Goal: Task Accomplishment & Management: Use online tool/utility

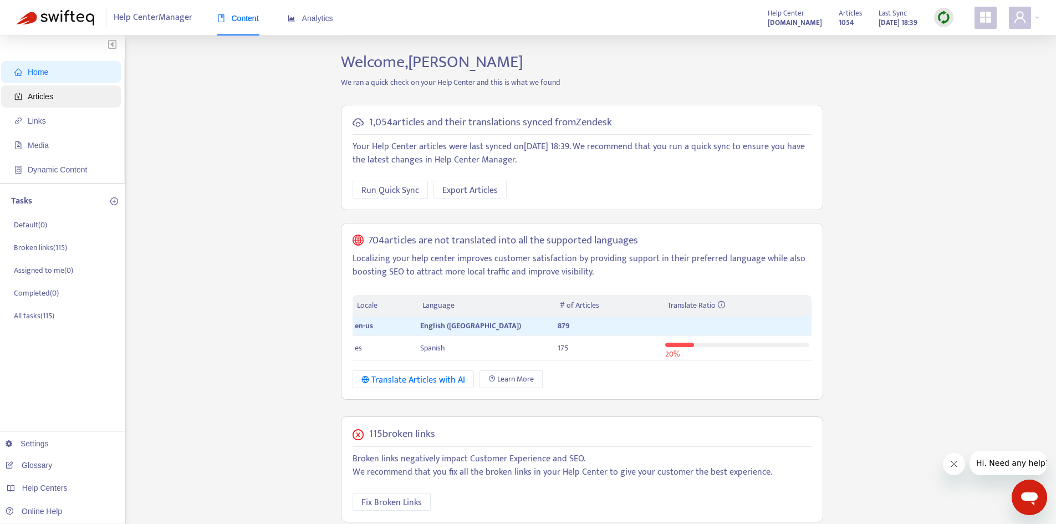
drag, startPoint x: 93, startPoint y: 97, endPoint x: 98, endPoint y: 95, distance: 5.8
click at [94, 97] on span "Articles" at bounding box center [63, 96] width 98 height 22
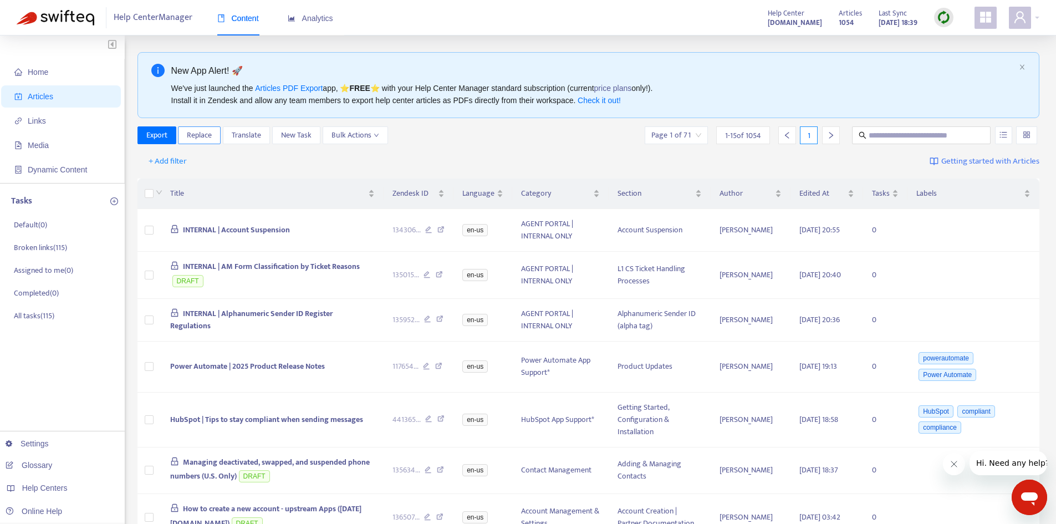
click at [197, 134] on span "Replace" at bounding box center [199, 135] width 25 height 12
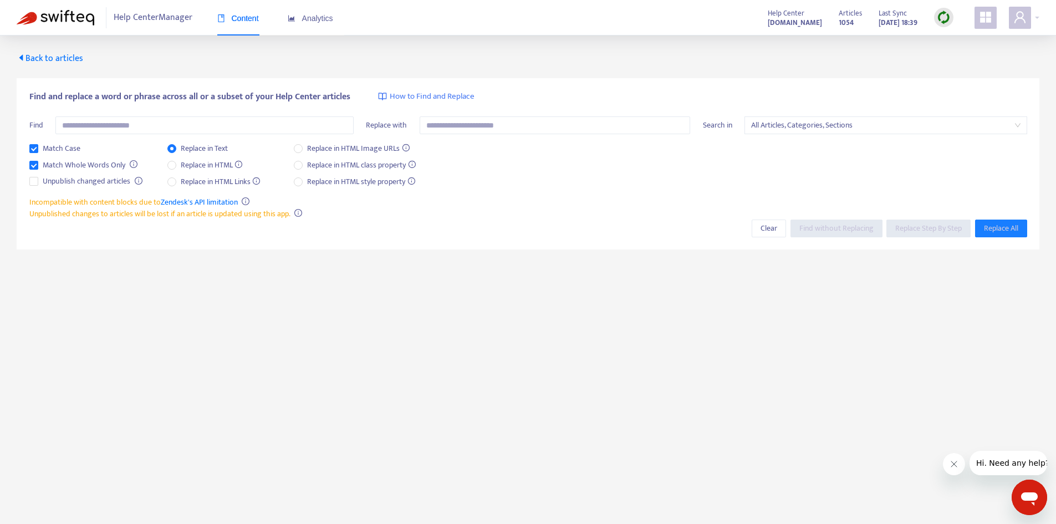
click at [24, 62] on icon "caret-left" at bounding box center [21, 57] width 9 height 9
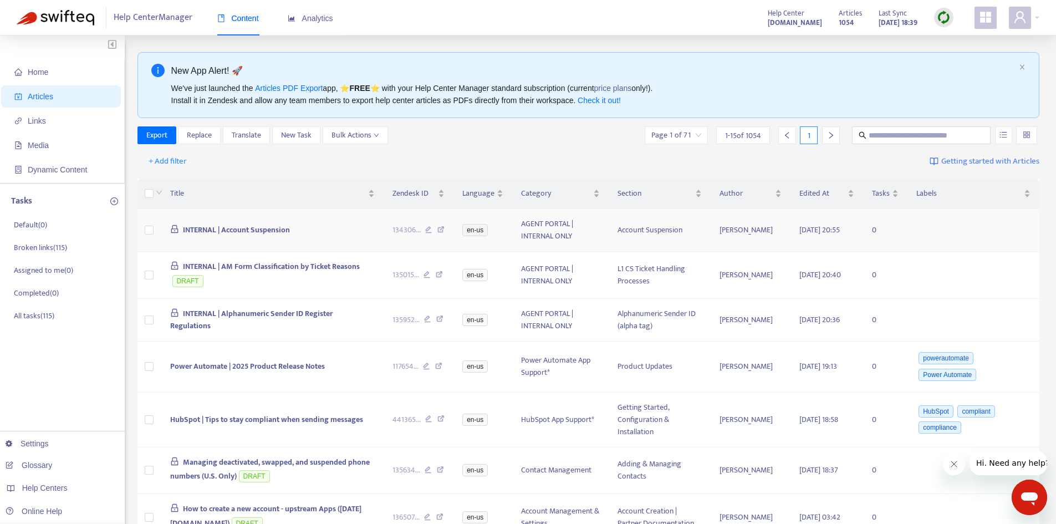
click at [257, 232] on span "INTERNAL | Account Suspension" at bounding box center [236, 229] width 107 height 13
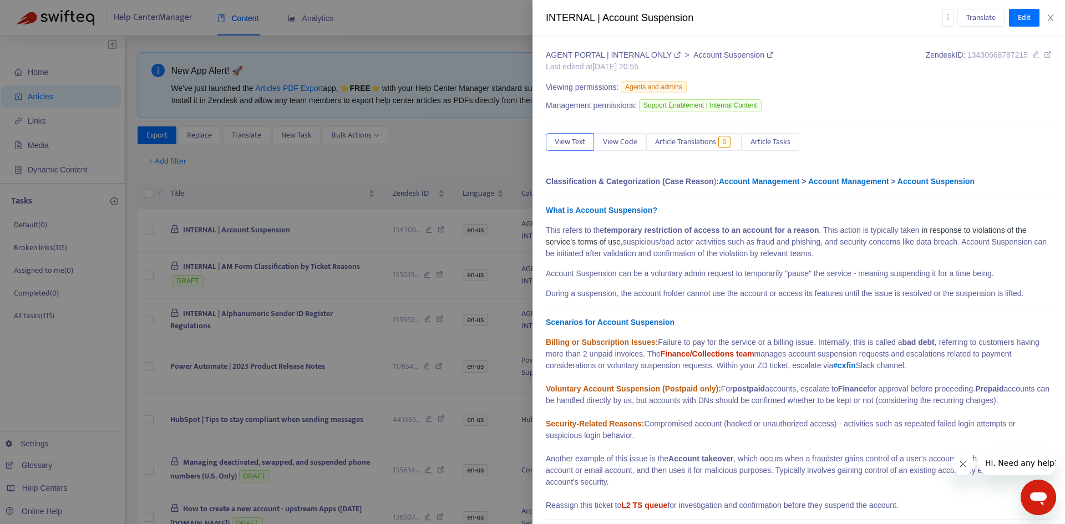
click at [376, 149] on div at bounding box center [532, 262] width 1065 height 524
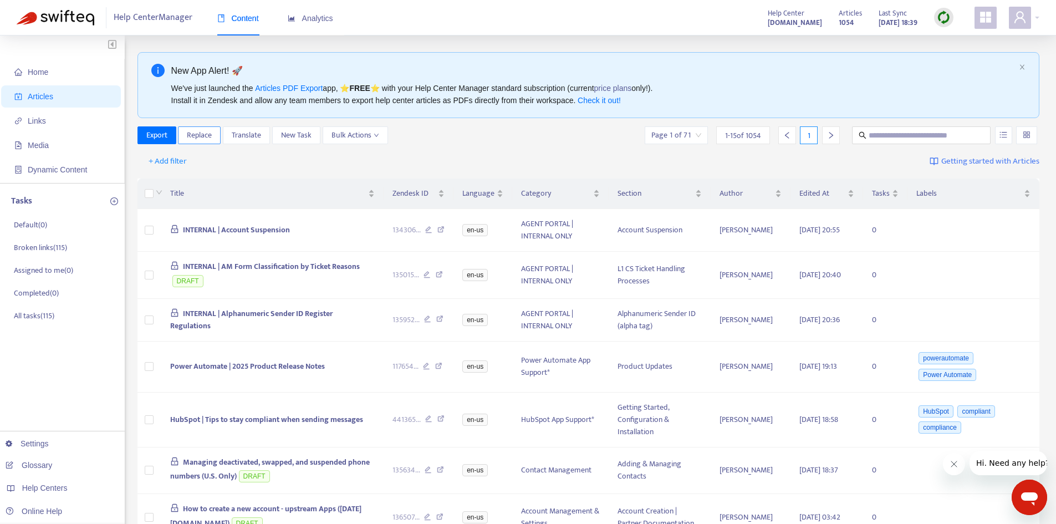
click at [200, 135] on span "Replace" at bounding box center [199, 135] width 25 height 12
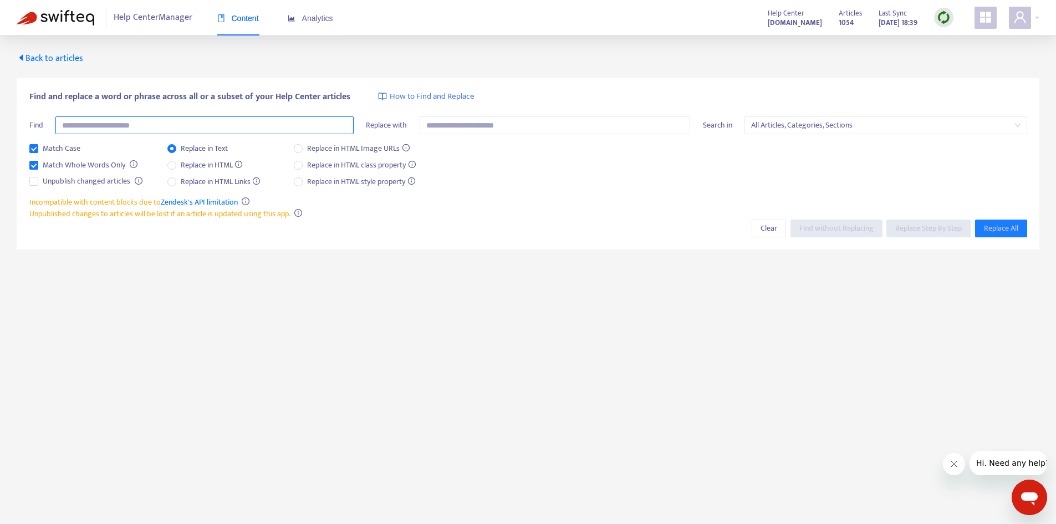
click at [229, 131] on input "text" at bounding box center [204, 125] width 298 height 18
click at [56, 60] on span "Back to articles" at bounding box center [50, 58] width 67 height 15
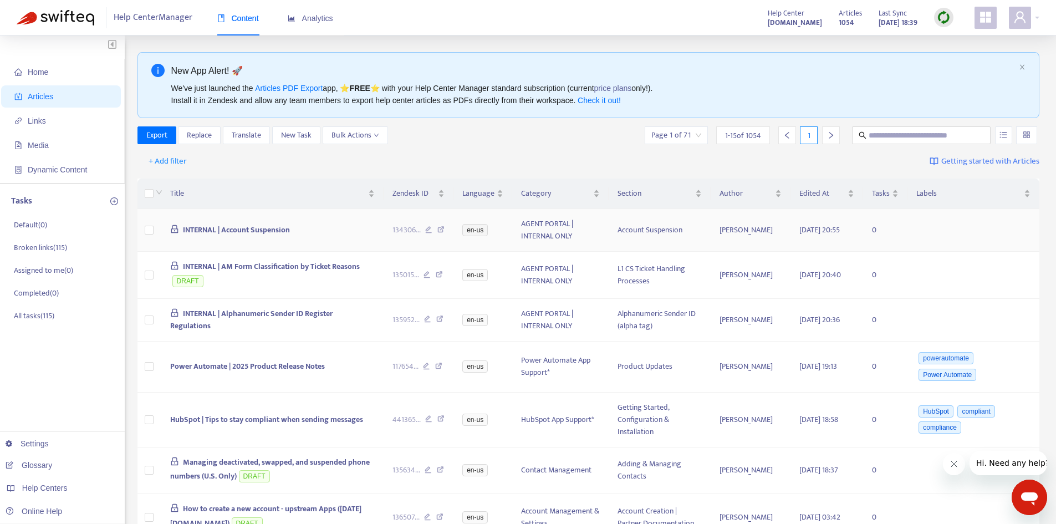
click at [239, 223] on td "INTERNAL | Account Suspension" at bounding box center [272, 230] width 222 height 43
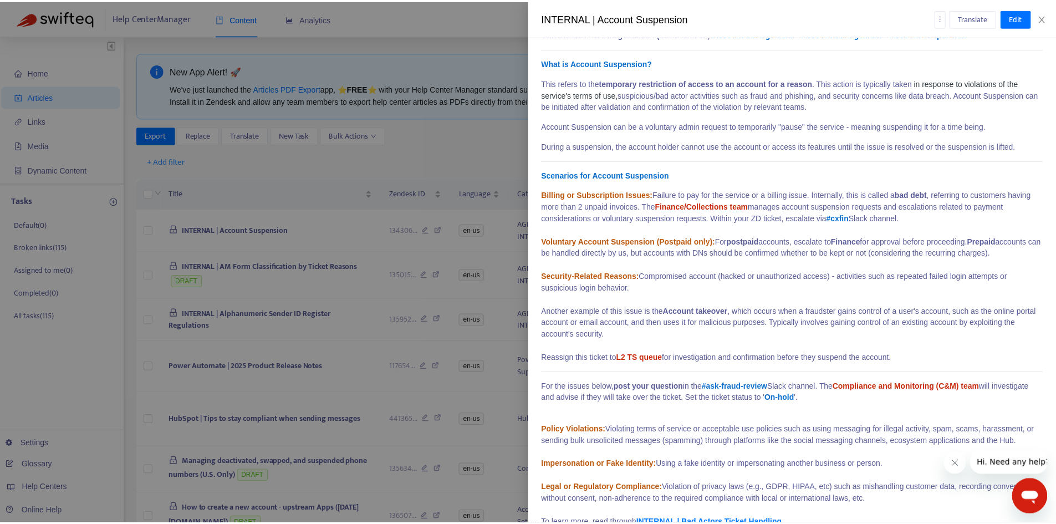
scroll to position [166, 0]
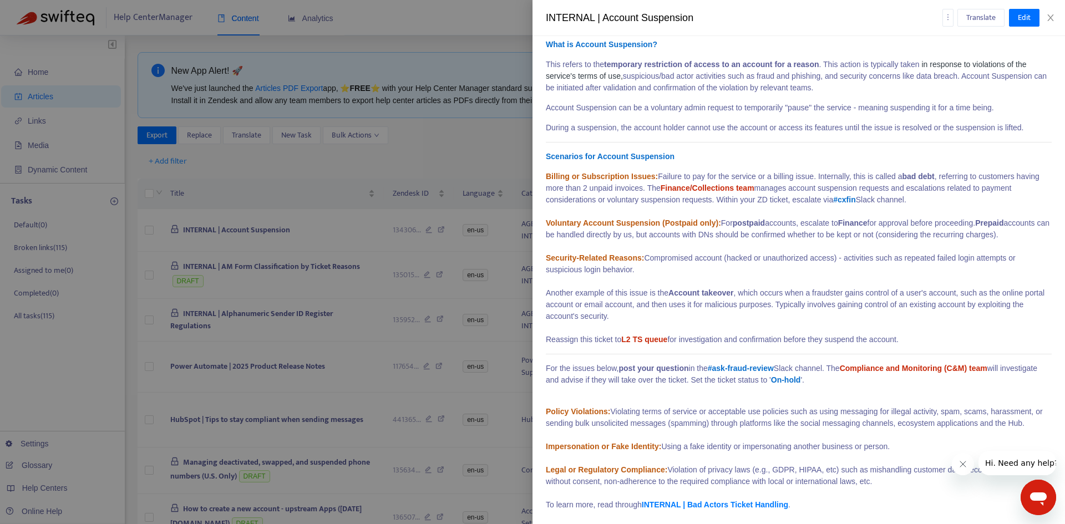
click at [215, 140] on div at bounding box center [532, 262] width 1065 height 524
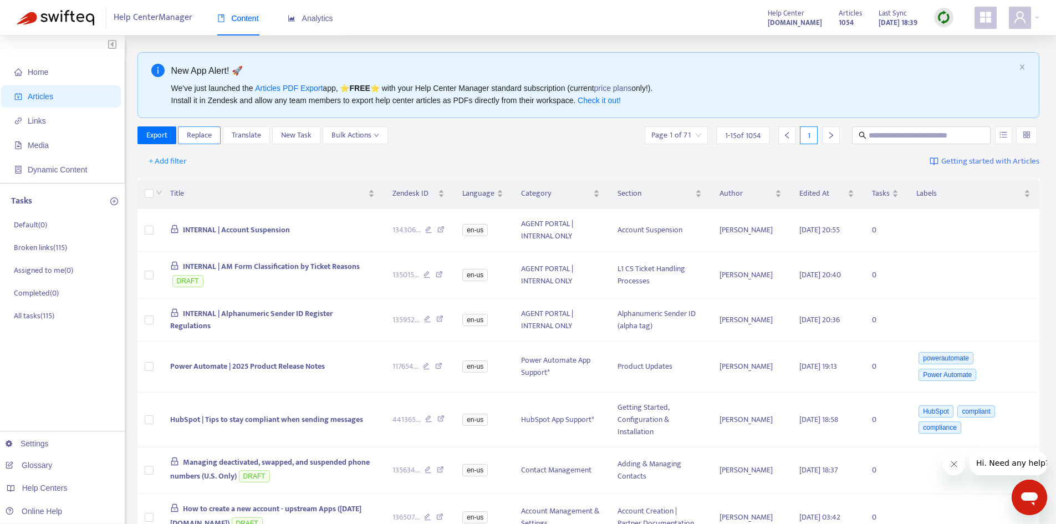
click at [205, 134] on span "Replace" at bounding box center [199, 135] width 25 height 12
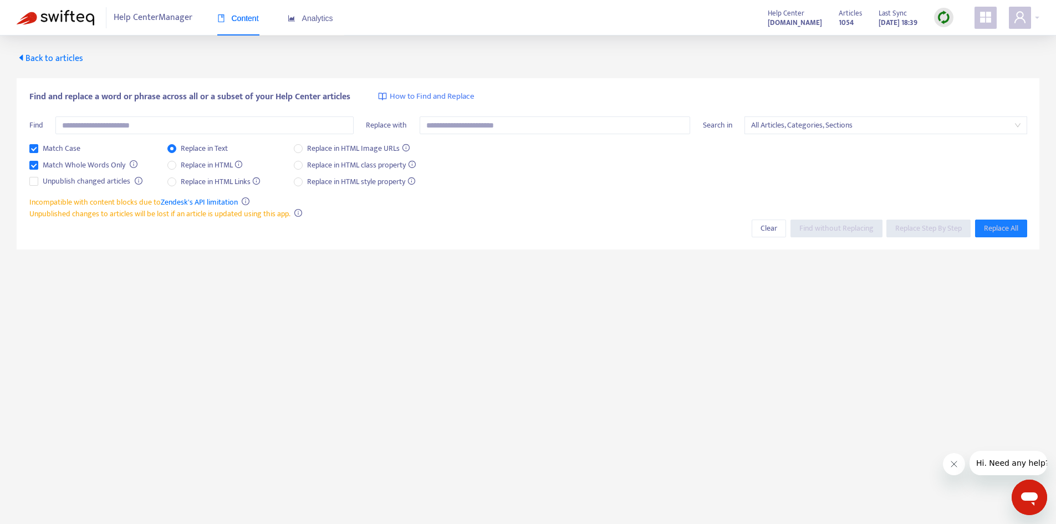
click at [443, 99] on span "How to Find and Replace" at bounding box center [432, 96] width 85 height 13
click at [324, 327] on main "Back to articles Find and replace a word or phrase across all or a subset of yo…" at bounding box center [528, 297] width 1056 height 524
click at [987, 24] on icon "appstore" at bounding box center [985, 17] width 13 height 13
click at [852, 339] on main "Back to articles Find and replace a word or phrase across all or a subset of yo…" at bounding box center [528, 297] width 1056 height 524
click at [1022, 16] on icon "user" at bounding box center [1020, 17] width 13 height 13
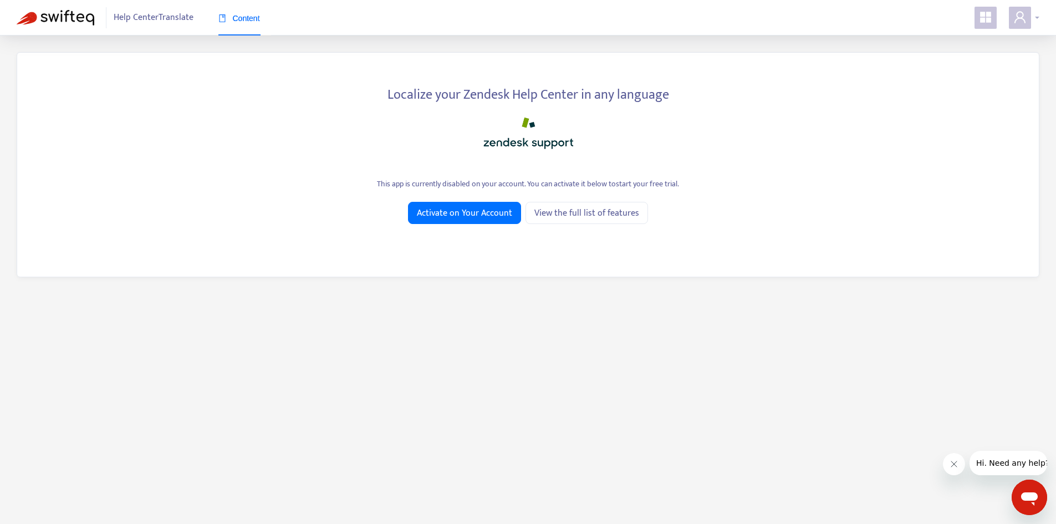
click at [1023, 22] on icon "user" at bounding box center [1020, 17] width 13 height 13
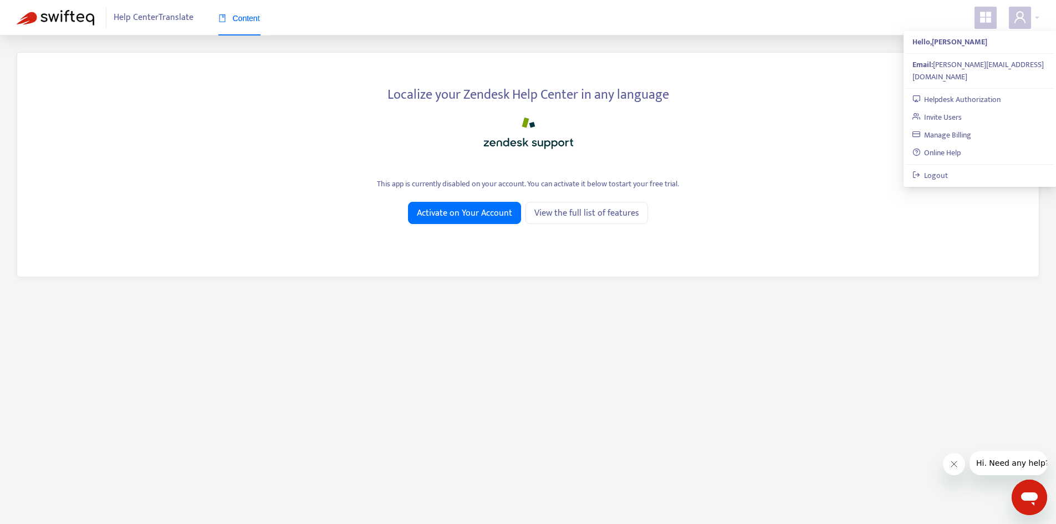
click at [709, 116] on div at bounding box center [528, 131] width 989 height 44
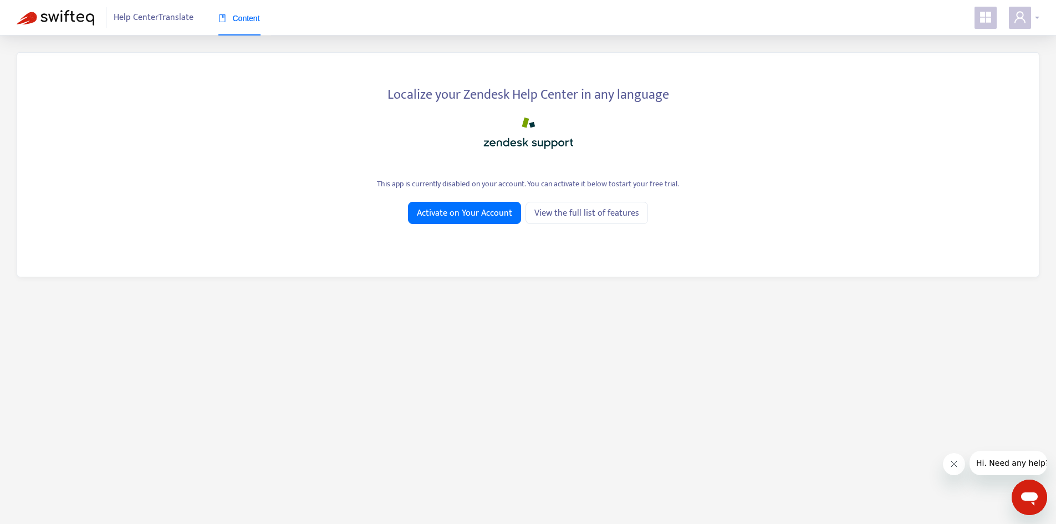
click at [1025, 17] on icon "user" at bounding box center [1020, 17] width 13 height 13
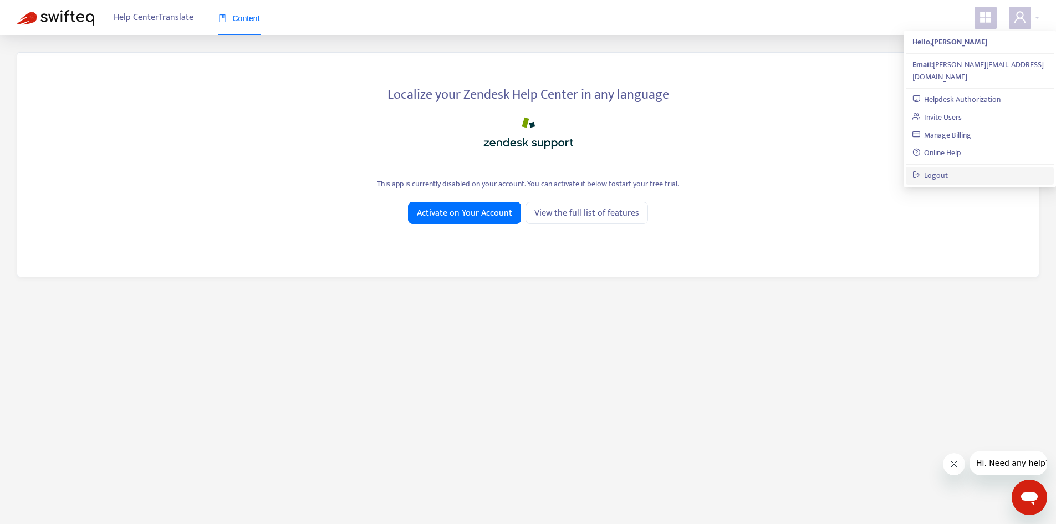
click at [949, 169] on link "Logout" at bounding box center [931, 175] width 36 height 13
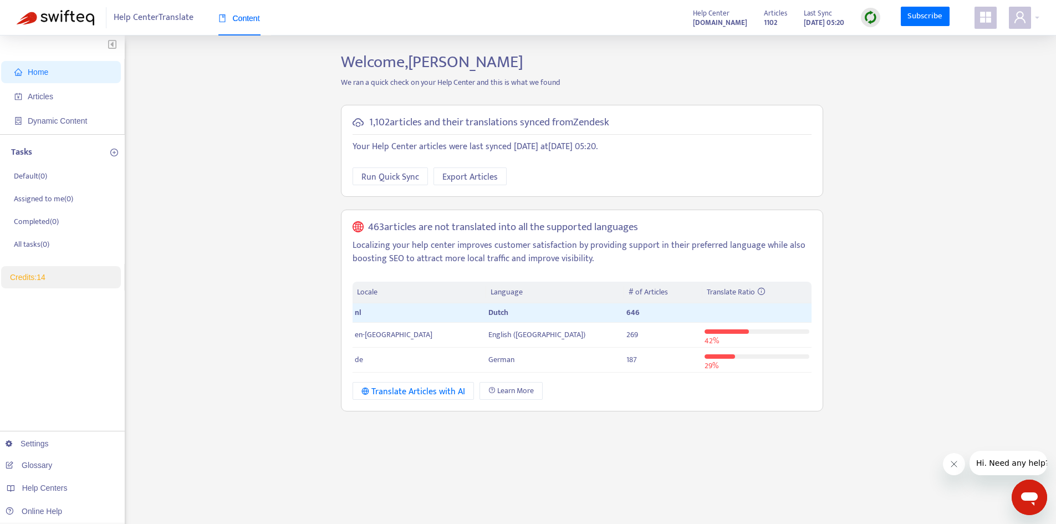
click at [42, 467] on link "Glossary" at bounding box center [29, 465] width 47 height 9
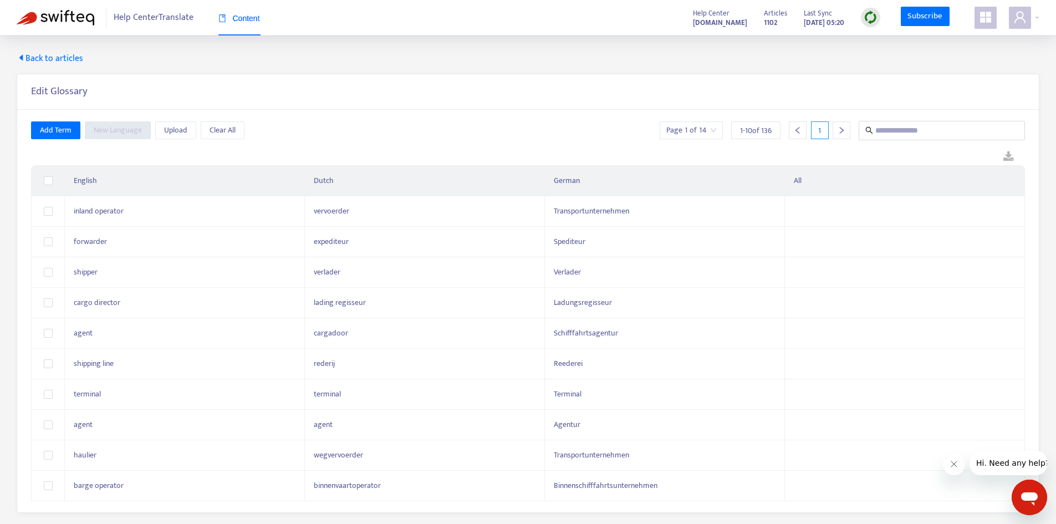
click at [49, 61] on span "Back to articles" at bounding box center [50, 58] width 67 height 13
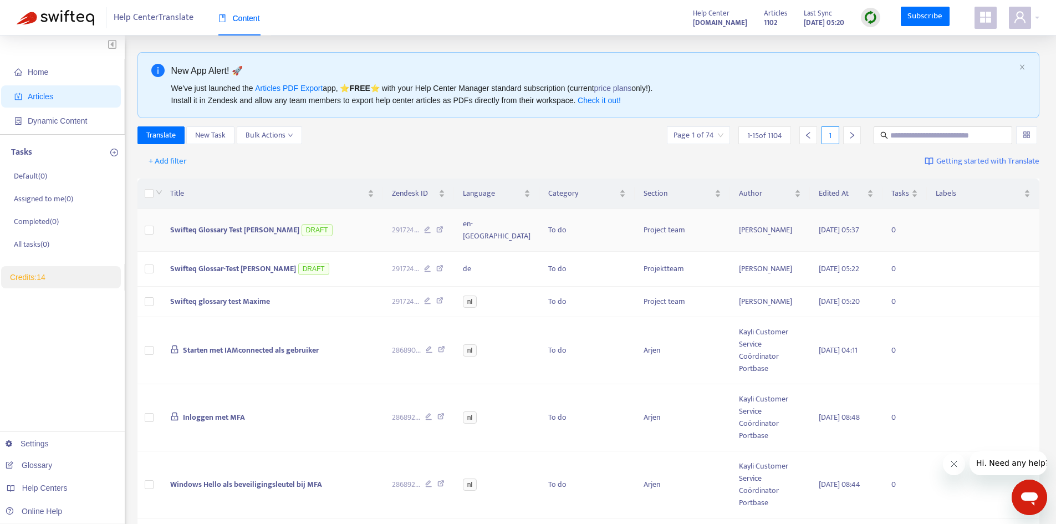
click at [229, 224] on span "Swifteq Glossary Test Maxime" at bounding box center [234, 229] width 129 height 13
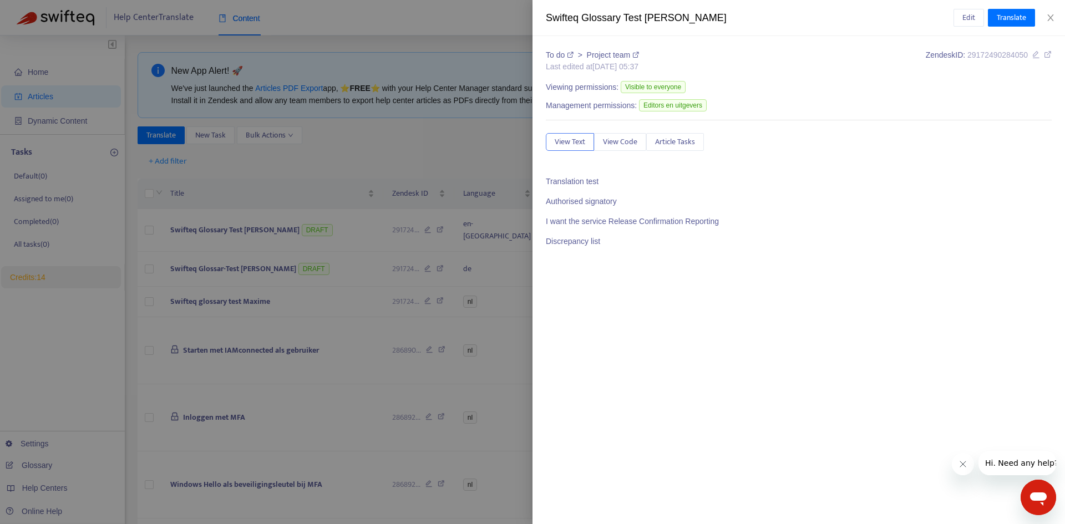
click at [284, 174] on div at bounding box center [532, 262] width 1065 height 524
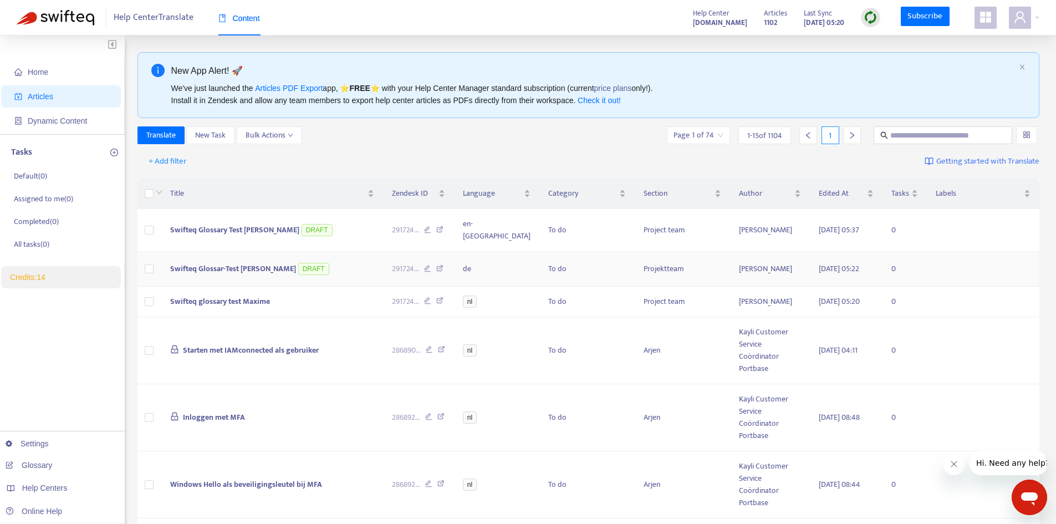
click at [237, 262] on span "Swifteq Glossar-Test [PERSON_NAME]" at bounding box center [233, 268] width 126 height 13
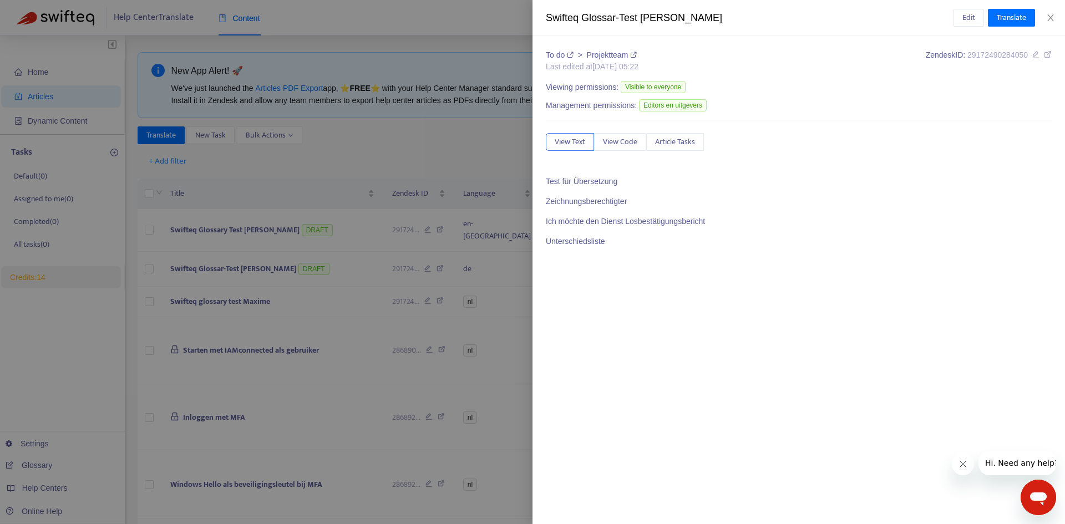
click at [315, 159] on div at bounding box center [532, 262] width 1065 height 524
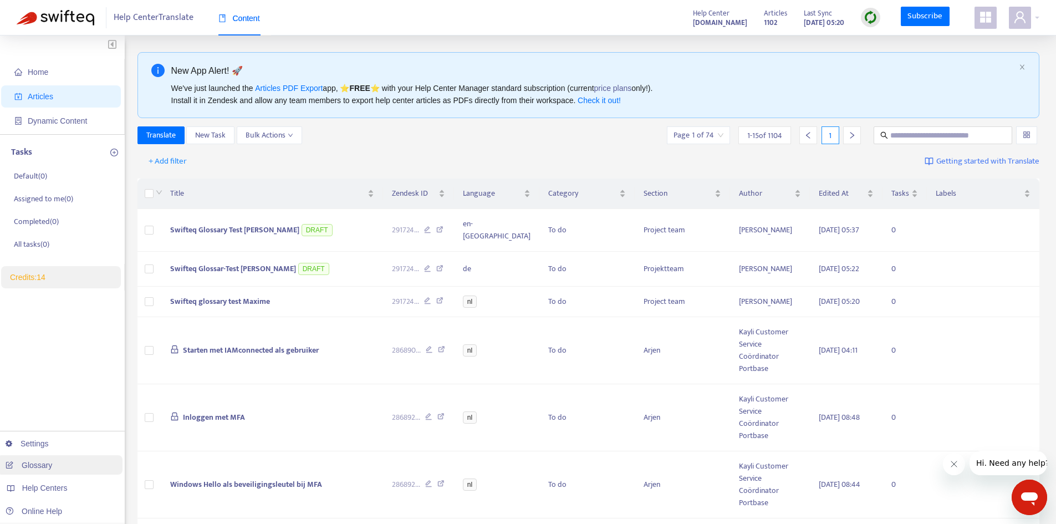
click at [52, 461] on link "Glossary" at bounding box center [29, 465] width 47 height 9
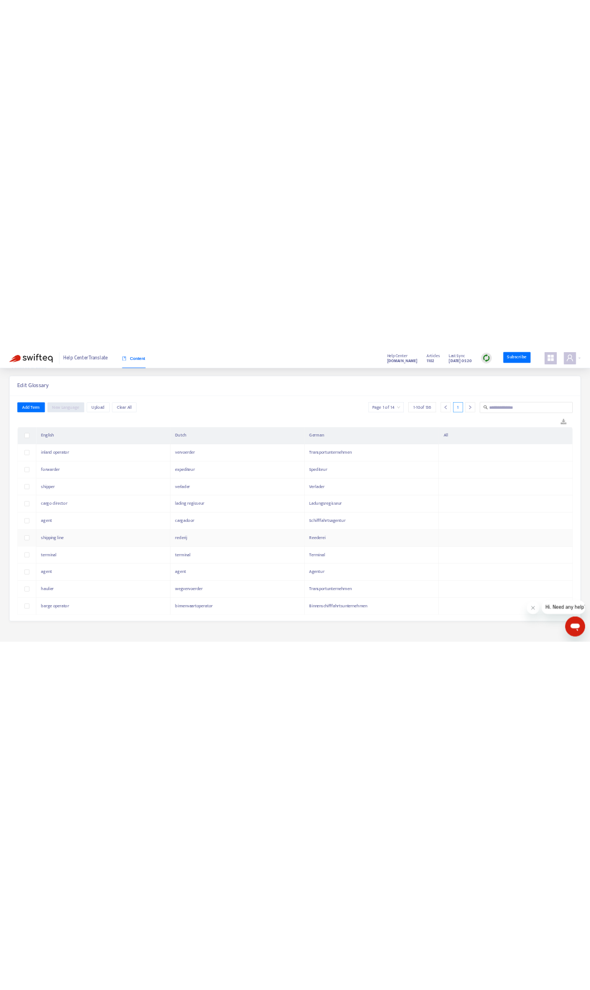
scroll to position [35, 0]
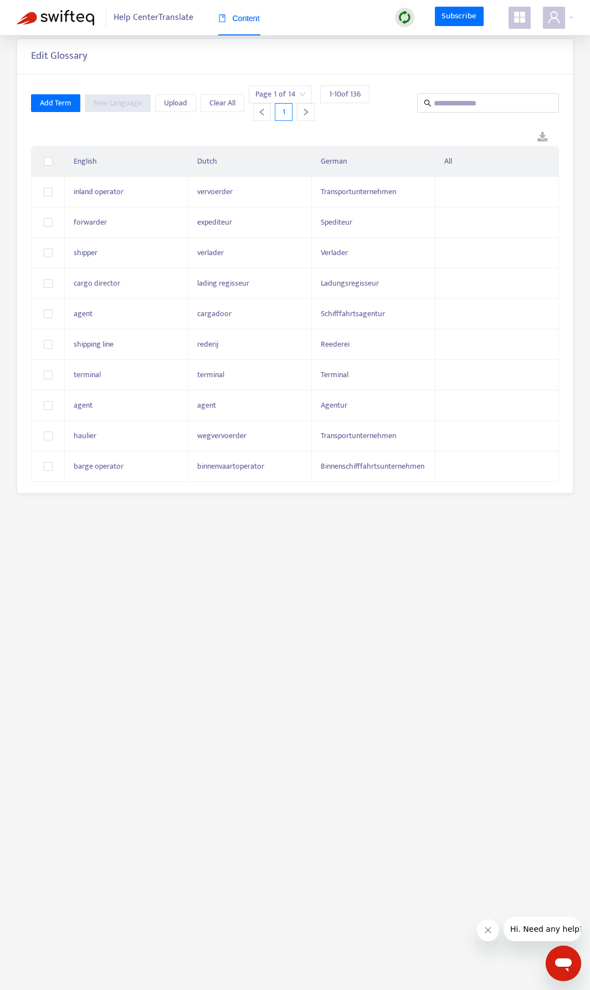
drag, startPoint x: 59, startPoint y: 12, endPoint x: 243, endPoint y: 13, distance: 184.1
drag, startPoint x: 243, startPoint y: 13, endPoint x: 189, endPoint y: 50, distance: 66.3
click at [189, 50] on div "Edit Glossary" at bounding box center [295, 56] width 528 height 13
click at [526, 21] on icon "appstore" at bounding box center [519, 17] width 13 height 13
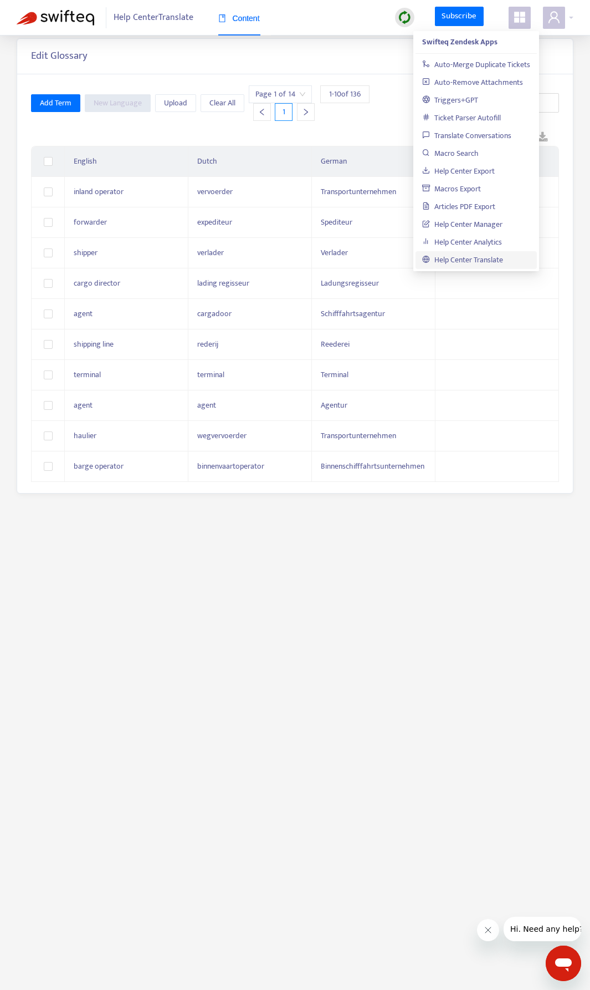
click at [262, 515] on main "Back to articles Edit Glossary Add Term New Language Upload Clear All Page 1 of…" at bounding box center [295, 495] width 590 height 990
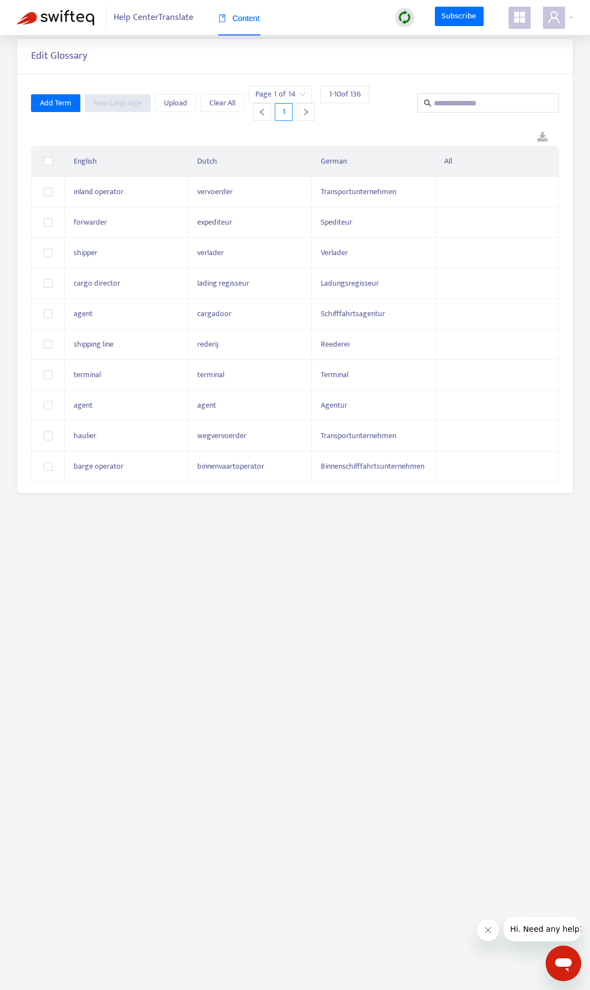
click at [266, 508] on div "Back to articles Edit Glossary Add Term New Language Upload Clear All Page 1 of…" at bounding box center [295, 255] width 590 height 510
click at [220, 523] on main "Back to articles Edit Glossary Add Term New Language Upload Clear All Page 1 of…" at bounding box center [295, 495] width 590 height 990
click at [303, 111] on icon "right" at bounding box center [306, 112] width 8 height 8
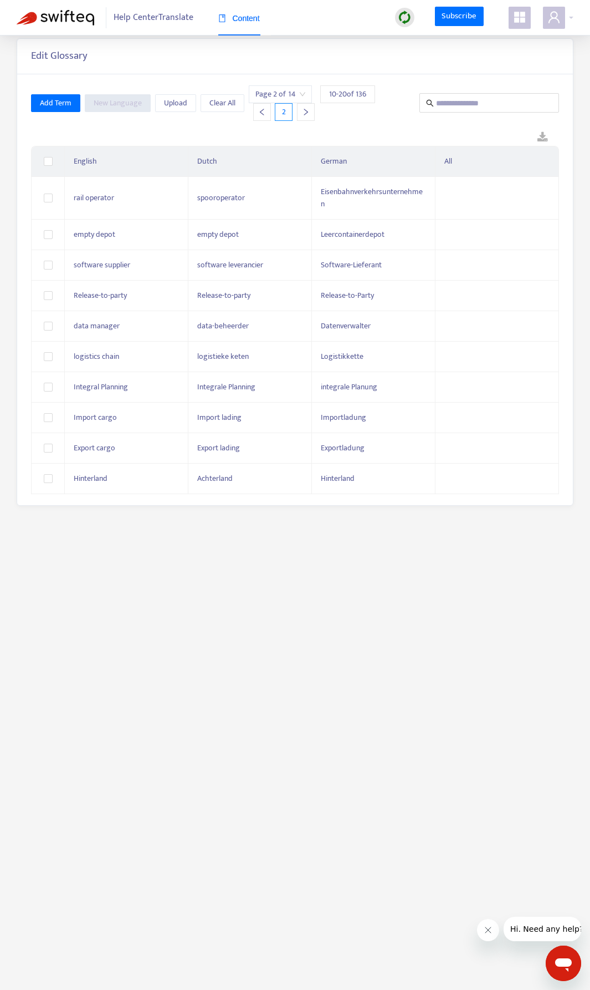
click at [303, 111] on icon "right" at bounding box center [306, 112] width 8 height 8
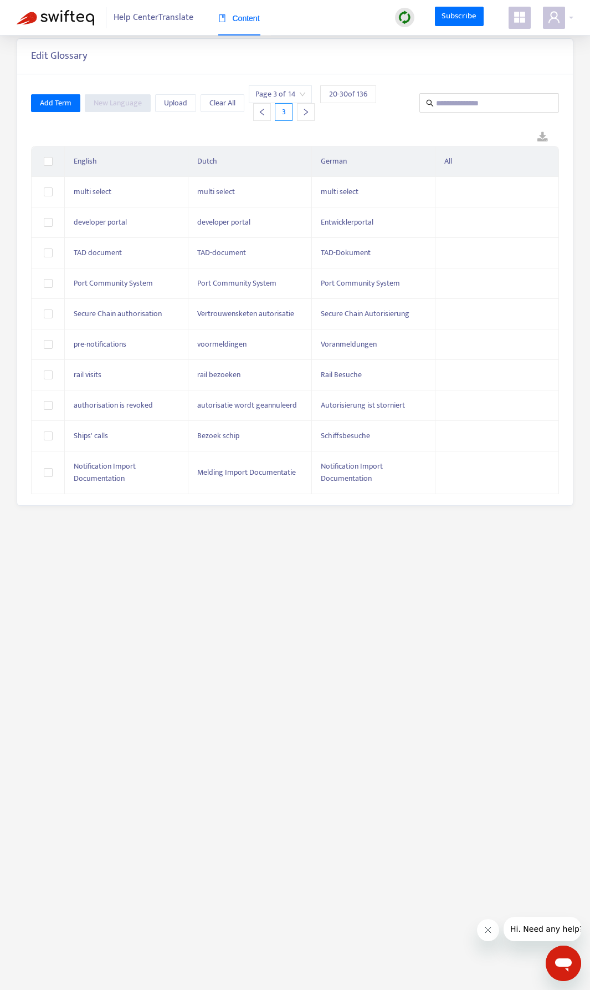
click at [303, 111] on icon "right" at bounding box center [306, 112] width 8 height 8
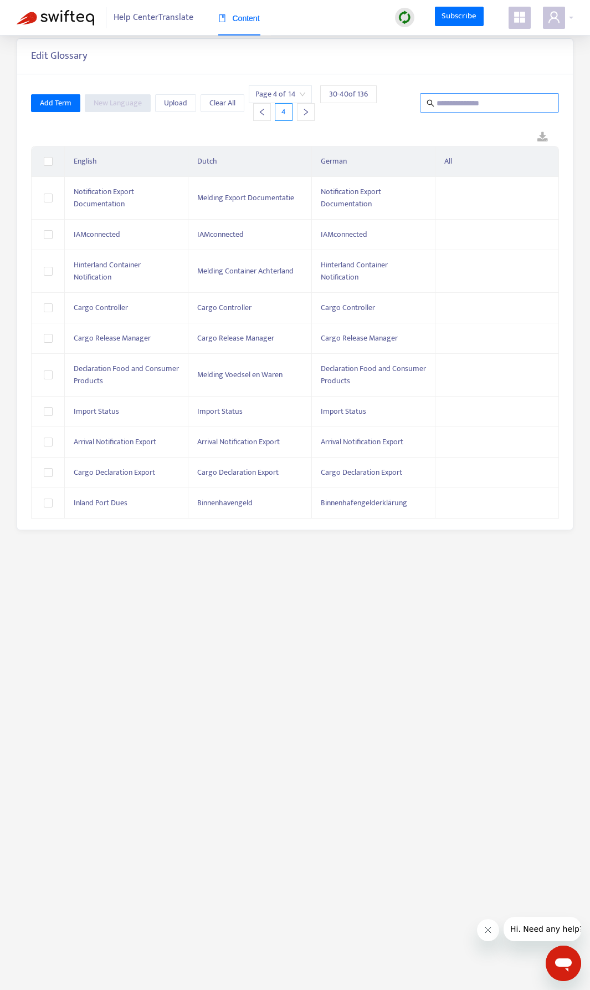
click at [487, 110] on span at bounding box center [489, 102] width 139 height 19
click at [488, 104] on input "text" at bounding box center [490, 103] width 107 height 14
paste input "*********"
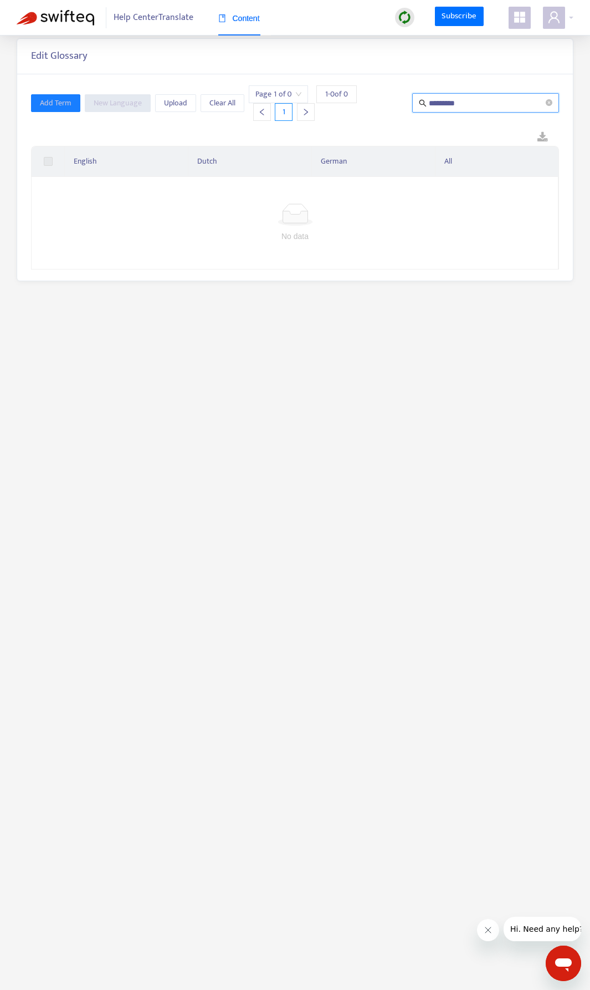
click at [449, 104] on input "*********" at bounding box center [486, 103] width 115 height 14
paste input "text"
click at [479, 100] on input "****" at bounding box center [486, 103] width 115 height 14
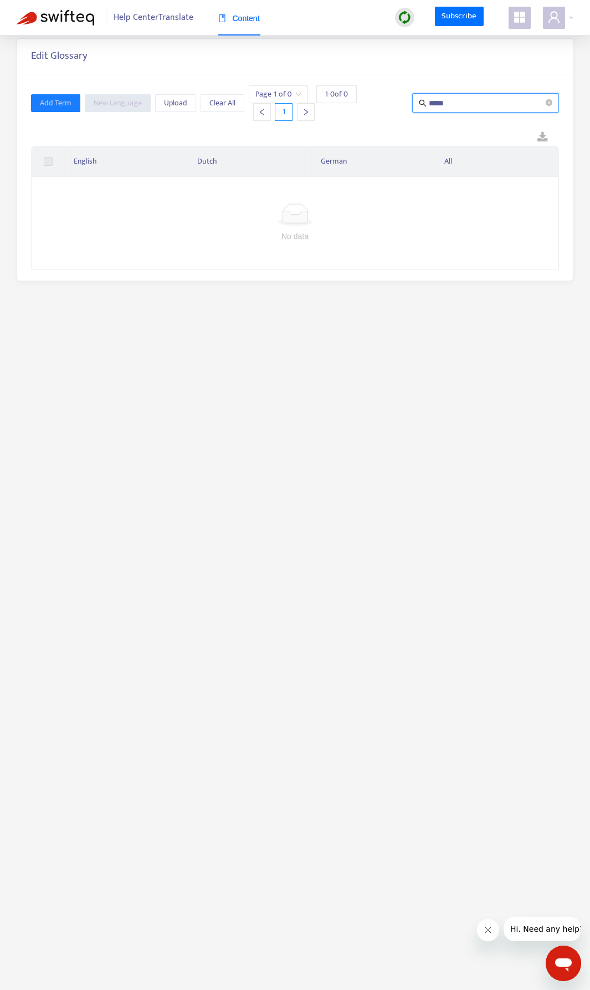
click at [477, 104] on input "****" at bounding box center [486, 103] width 115 height 14
paste input "*********"
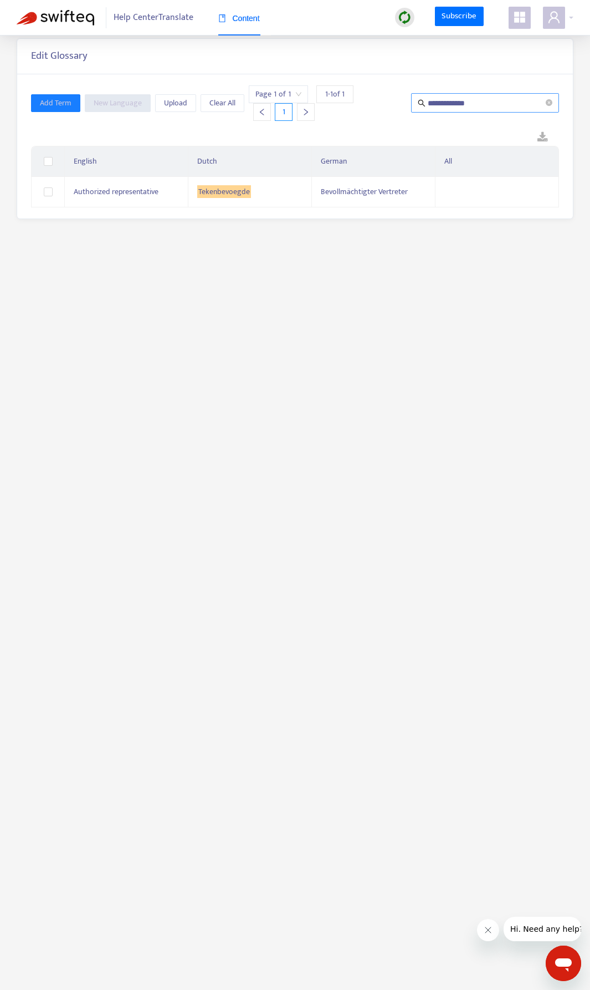
click at [506, 101] on input "**********" at bounding box center [486, 103] width 116 height 14
click at [464, 297] on main "**********" at bounding box center [295, 495] width 590 height 990
click at [478, 105] on input "**********" at bounding box center [486, 103] width 116 height 14
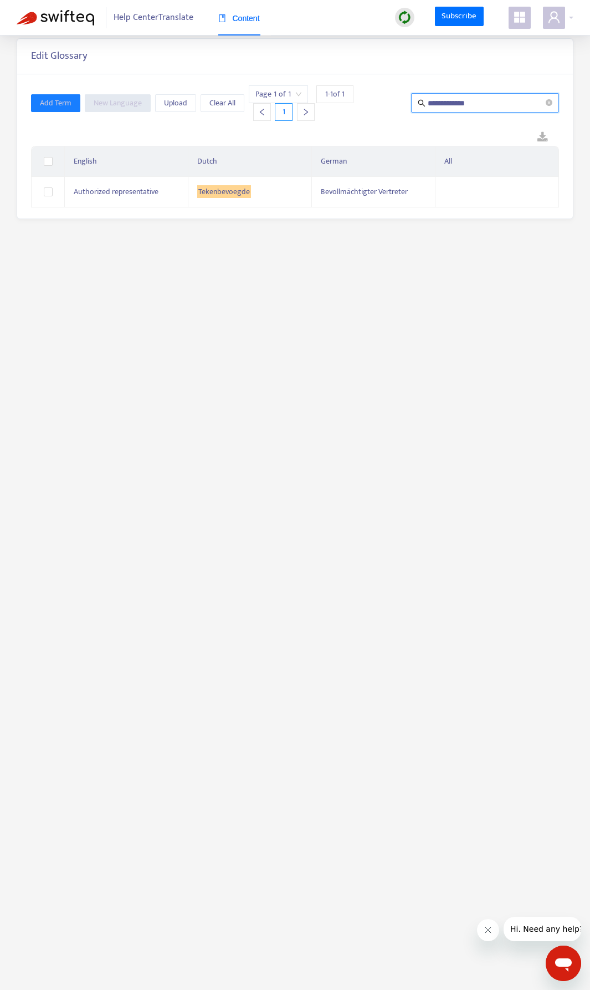
click at [478, 105] on input "**********" at bounding box center [486, 103] width 116 height 14
paste input "**********"
click at [489, 96] on input "**********" at bounding box center [486, 103] width 116 height 14
paste input "text"
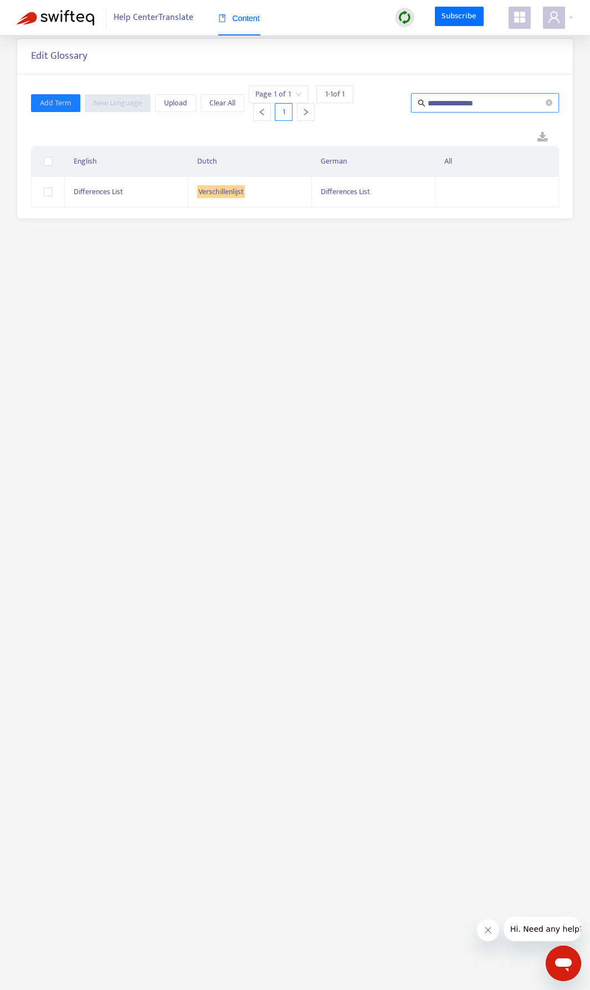
type input "**********"
click at [381, 339] on main "**********" at bounding box center [295, 495] width 590 height 990
click at [215, 318] on main "**********" at bounding box center [295, 495] width 590 height 990
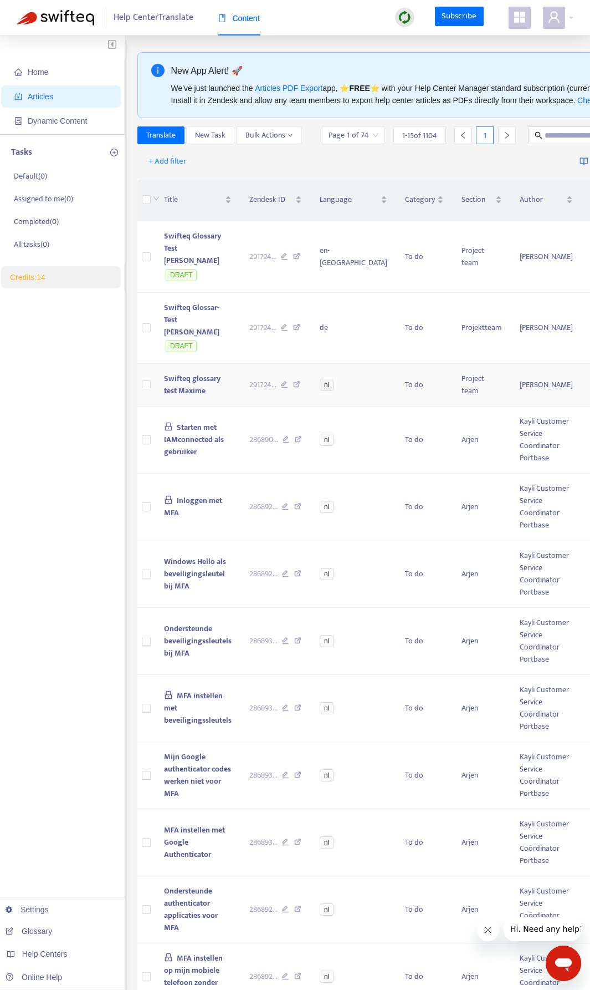
drag, startPoint x: 196, startPoint y: 366, endPoint x: 179, endPoint y: 366, distance: 16.6
click at [179, 372] on span "Swifteq glossary test Maxime" at bounding box center [192, 384] width 57 height 25
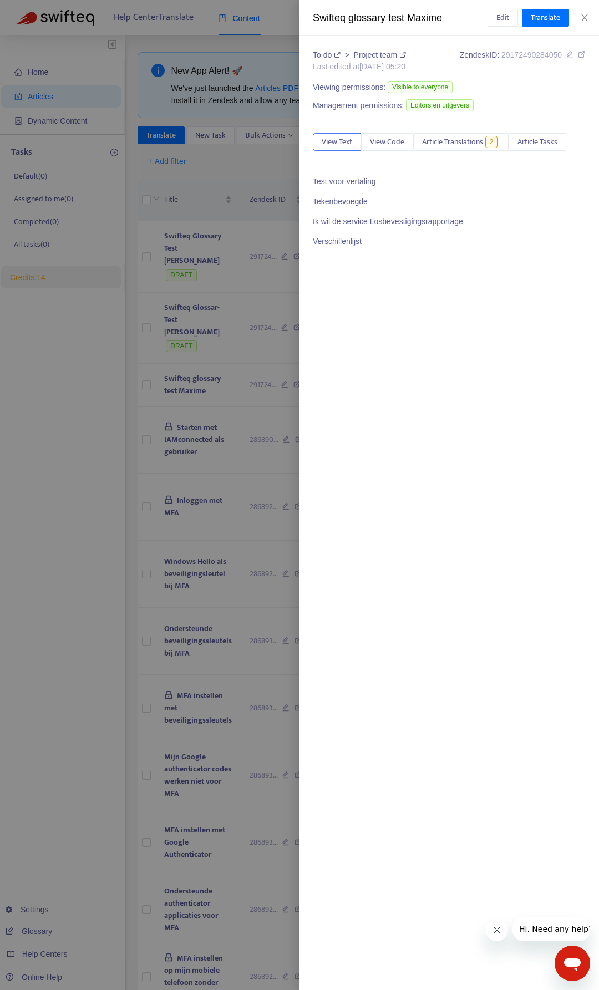
click at [581, 57] on icon at bounding box center [582, 54] width 8 height 8
click at [522, 53] on span "29172490284050" at bounding box center [531, 54] width 60 height 9
copy span "29172490284050"
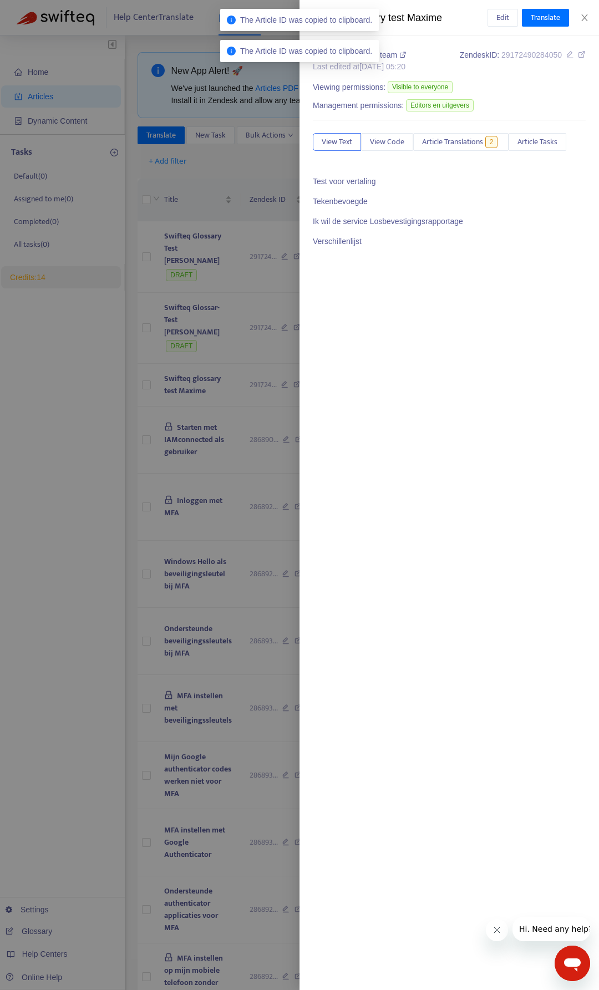
click at [522, 53] on span "29172490284050" at bounding box center [531, 54] width 60 height 9
copy span "29172490284050"
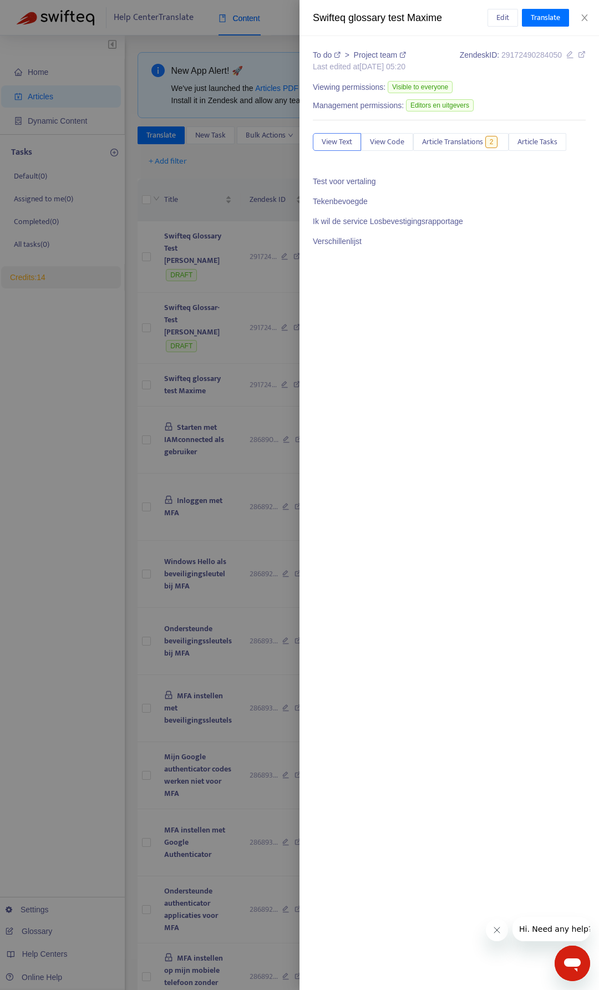
click at [582, 55] on icon at bounding box center [582, 54] width 8 height 8
click at [532, 55] on span "29172490284050" at bounding box center [531, 54] width 60 height 9
copy span "29172490284050"
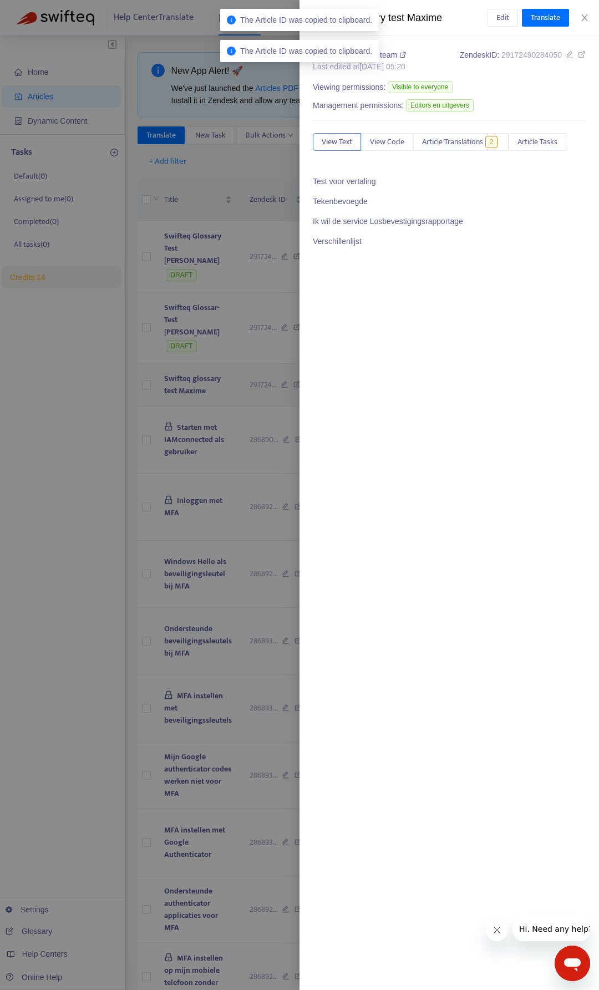
click at [245, 375] on div at bounding box center [299, 495] width 599 height 990
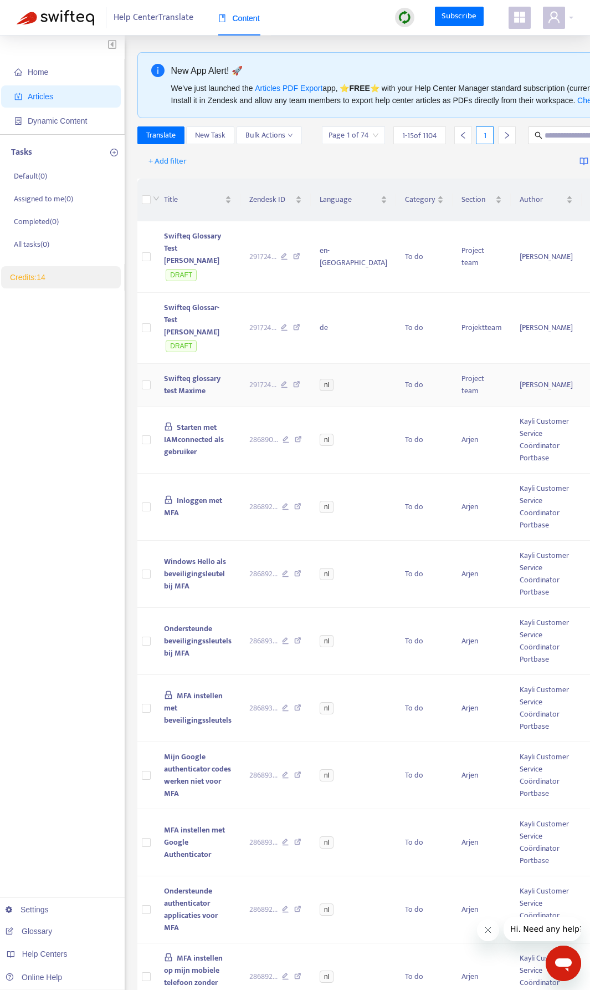
click at [226, 376] on td "Swifteq glossary test Maxime" at bounding box center [197, 385] width 85 height 43
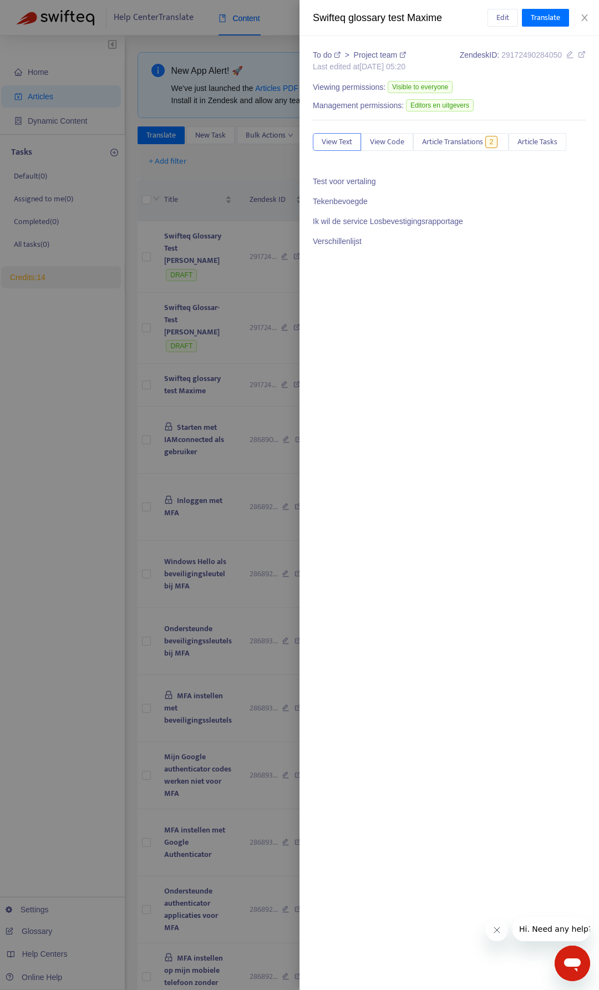
click at [535, 56] on span "29172490284050" at bounding box center [531, 54] width 60 height 9
click at [230, 340] on div at bounding box center [299, 495] width 599 height 990
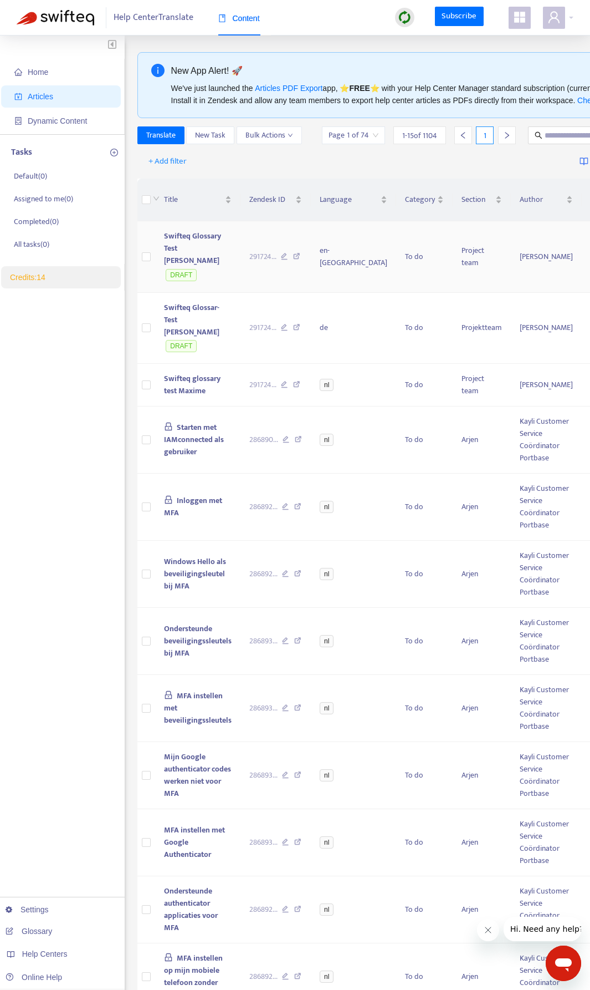
click at [233, 277] on td "Swifteq Glossary Test Maxime DRAFT" at bounding box center [197, 257] width 85 height 72
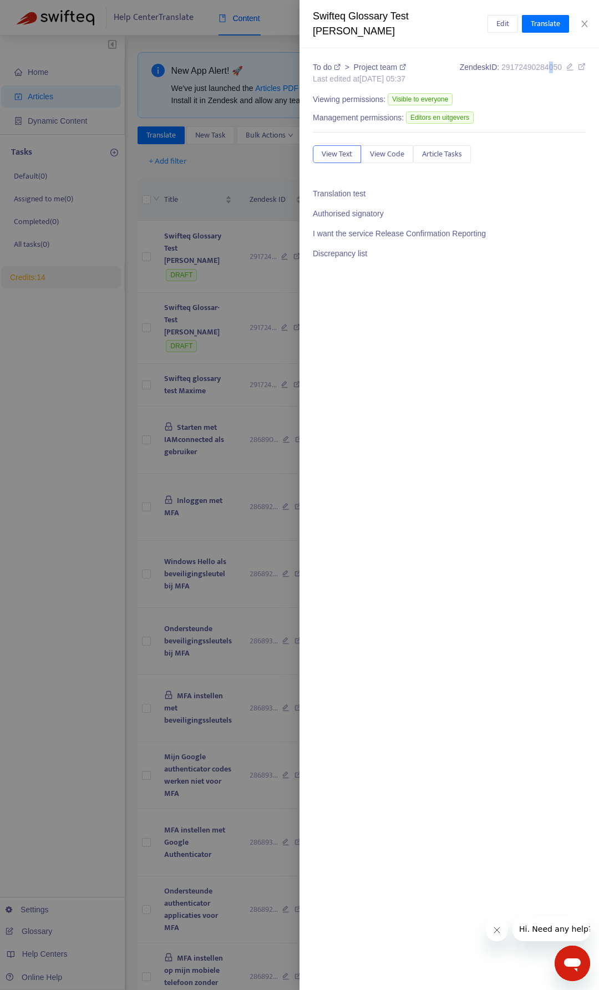
click at [549, 63] on span "29172490284050" at bounding box center [531, 67] width 60 height 9
copy span "0"
click at [252, 293] on div at bounding box center [299, 495] width 599 height 990
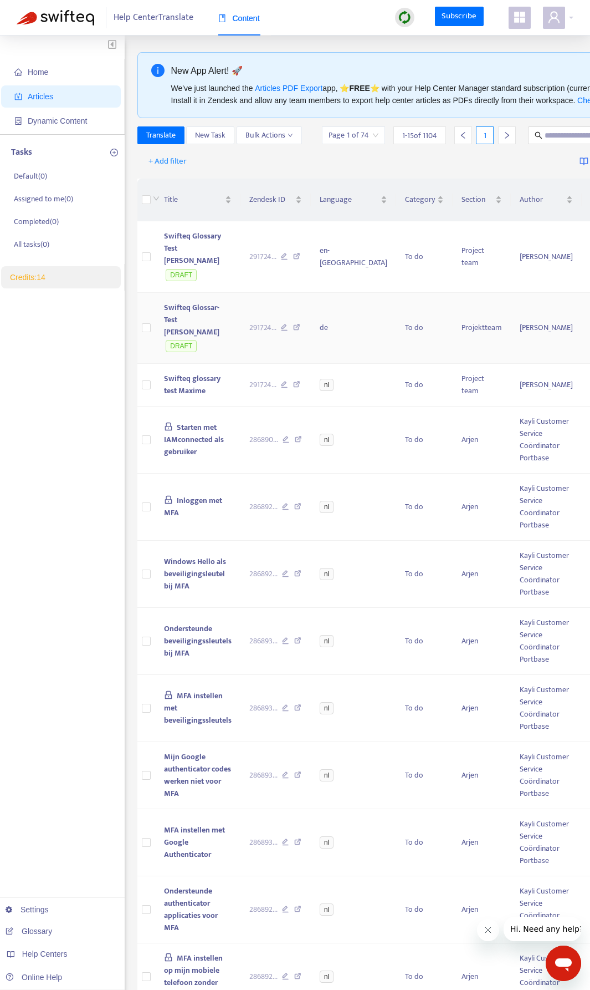
click at [226, 326] on td "Swifteq Glossar-Test Maxime DRAFT" at bounding box center [197, 329] width 85 height 72
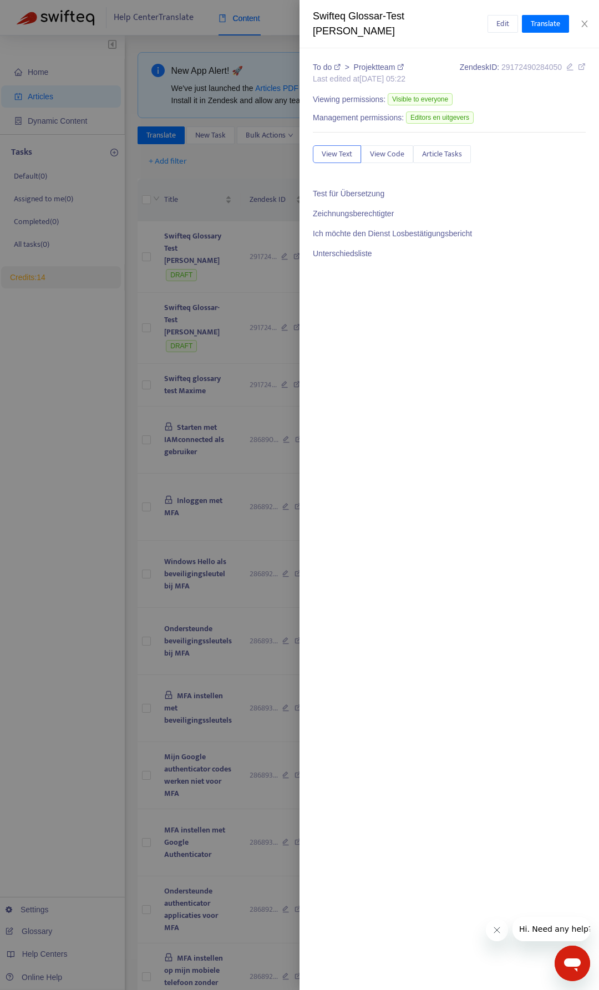
click at [529, 63] on span "29172490284050" at bounding box center [531, 67] width 60 height 9
copy span "29172490284050"
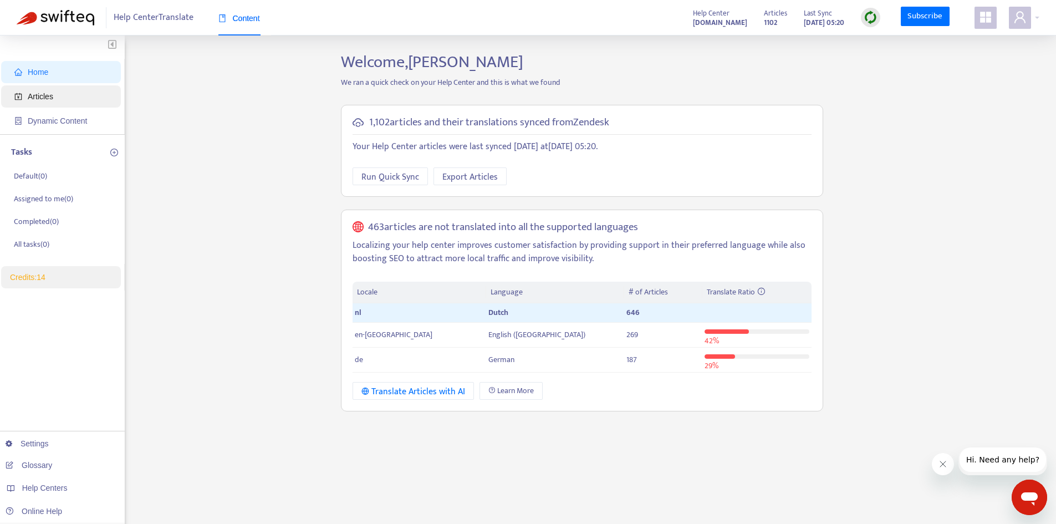
click at [67, 90] on span "Articles" at bounding box center [63, 96] width 98 height 22
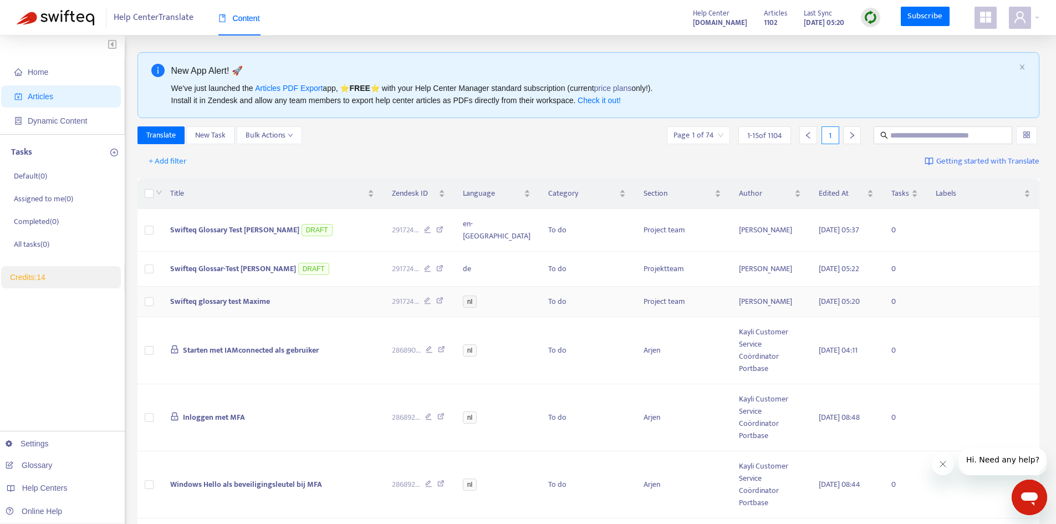
click at [253, 210] on span "Swifteq glossary test Maxime" at bounding box center [220, 301] width 100 height 13
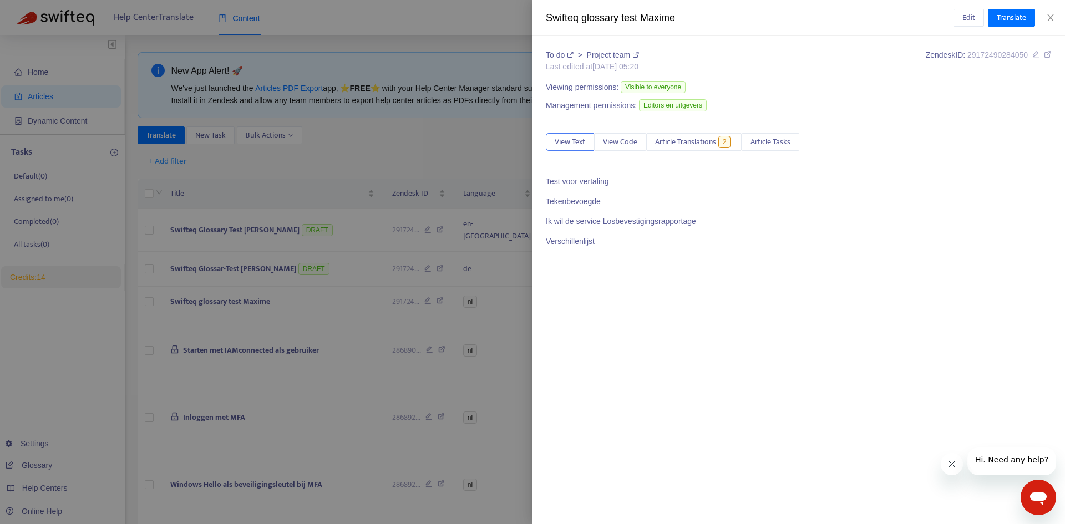
click at [284, 210] on div at bounding box center [532, 262] width 1065 height 524
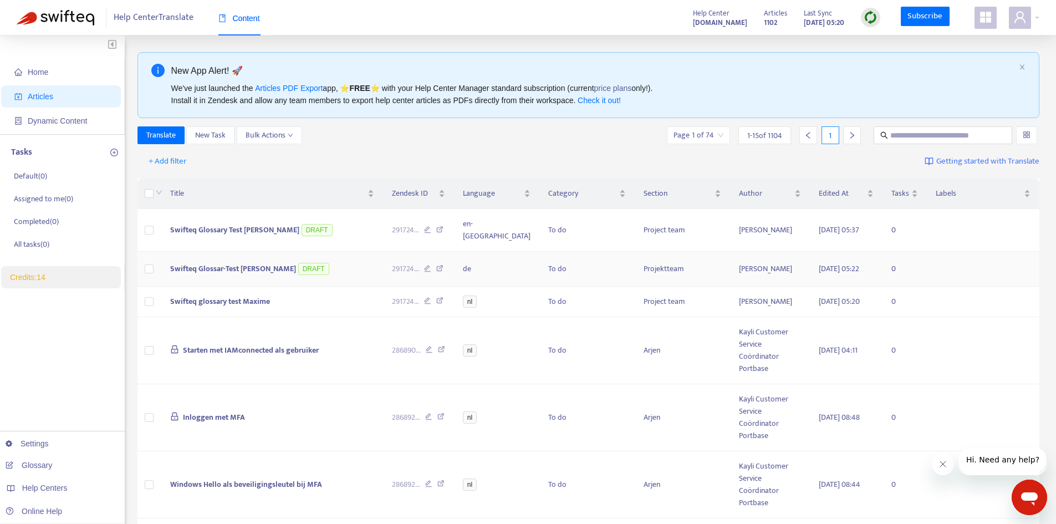
click at [227, 210] on span "Swifteq Glossar-Test [PERSON_NAME]" at bounding box center [233, 268] width 126 height 13
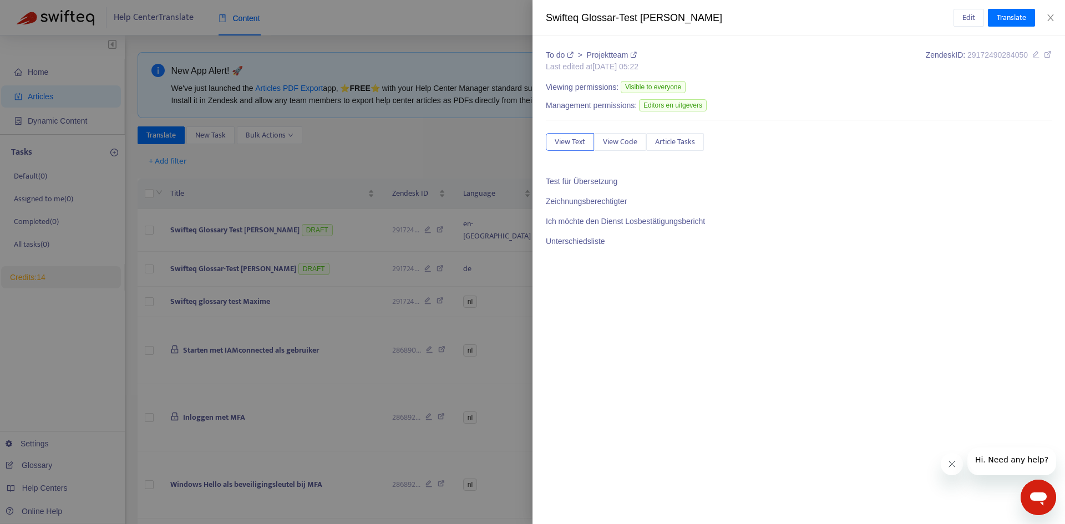
click at [284, 210] on div at bounding box center [532, 262] width 1065 height 524
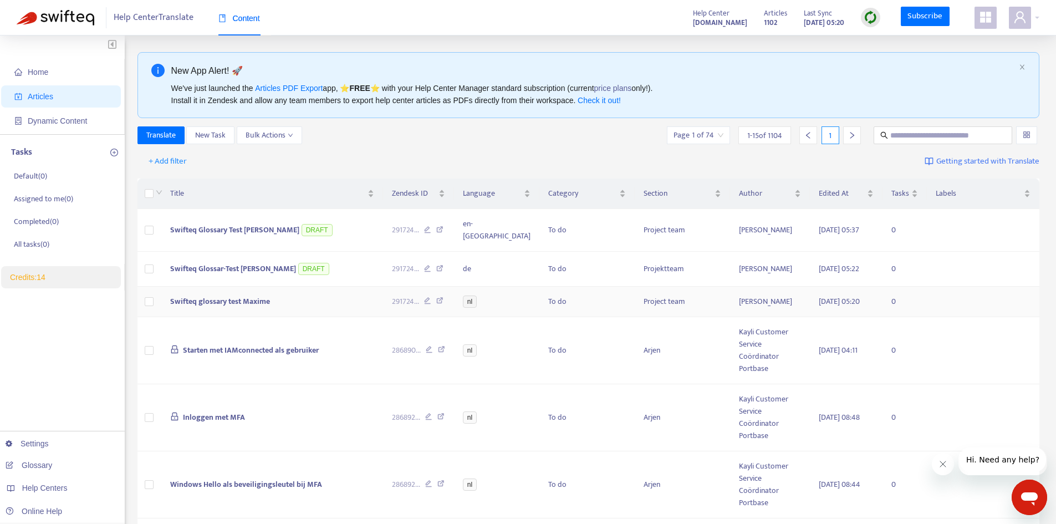
click at [249, 210] on span "Swifteq glossary test Maxime" at bounding box center [220, 301] width 100 height 13
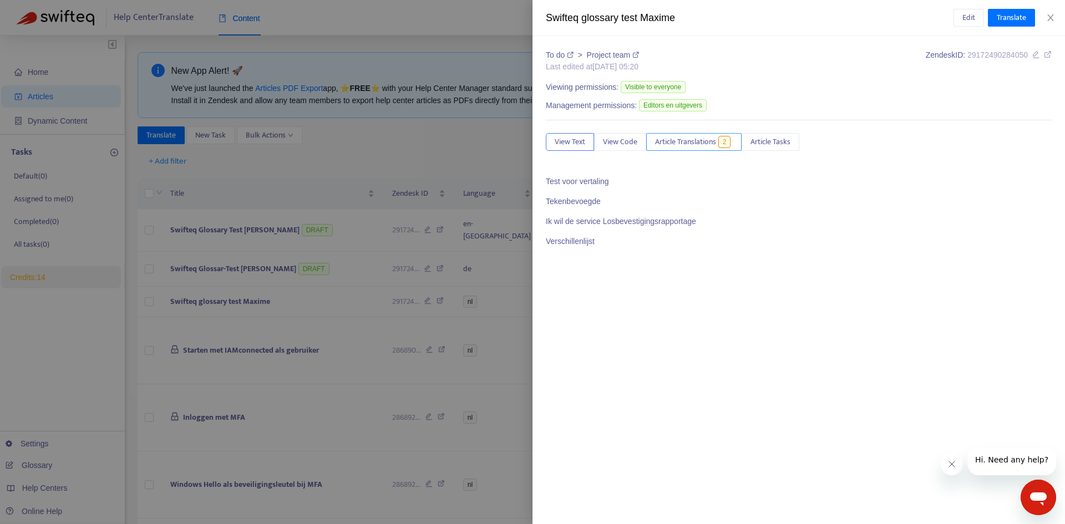
click at [284, 144] on span "Article Translations" at bounding box center [685, 142] width 61 height 12
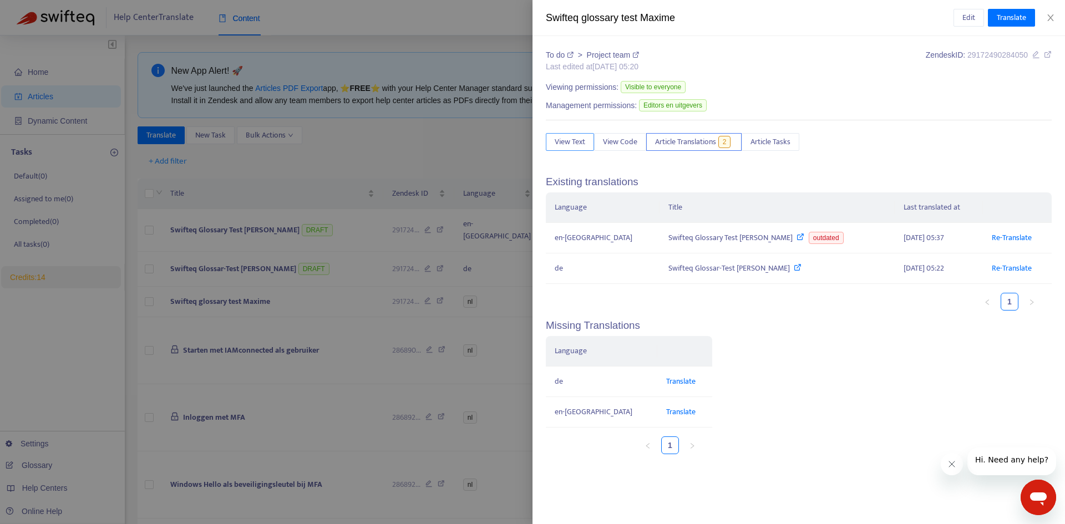
click at [284, 142] on button "View Text" at bounding box center [570, 142] width 48 height 18
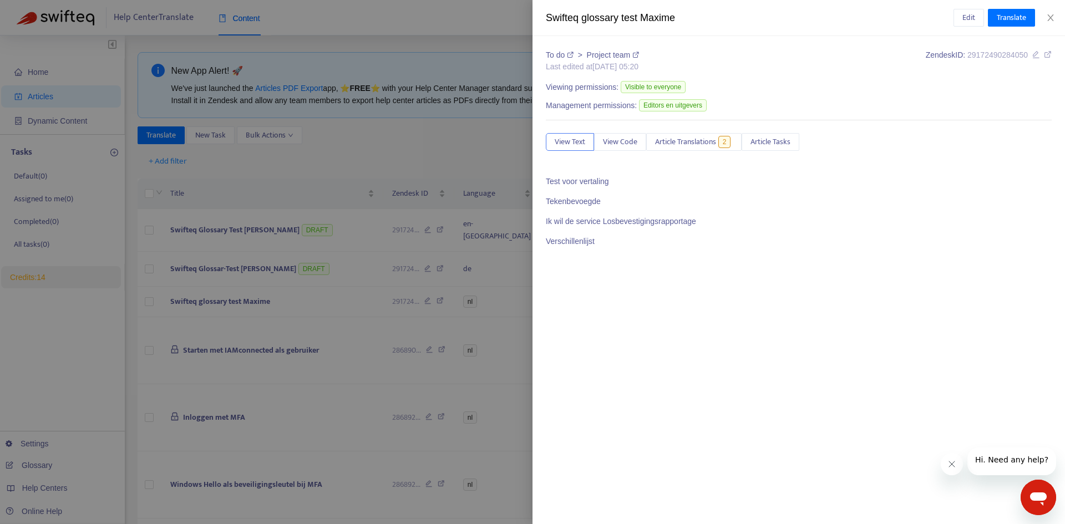
click at [284, 210] on p "Ik wil de service Losbevestigingsrapportage" at bounding box center [799, 222] width 506 height 12
copy p "Losbevestigingsrapportage"
click at [284, 210] on p "Verschillenlijst" at bounding box center [799, 242] width 506 height 12
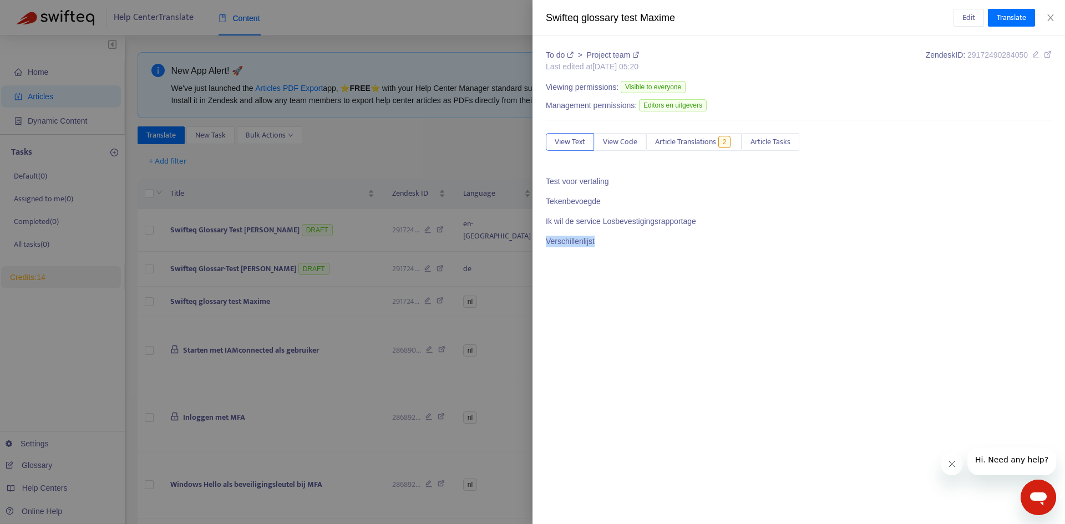
copy p "Verschillenlijst"
click at [284, 210] on p "Verschillenlijst" at bounding box center [799, 242] width 506 height 12
click at [284, 210] on div "To do > Project team Last edited at 2025-09-02 05:20 Zendesk ID: 29172490284050…" at bounding box center [798, 280] width 532 height 488
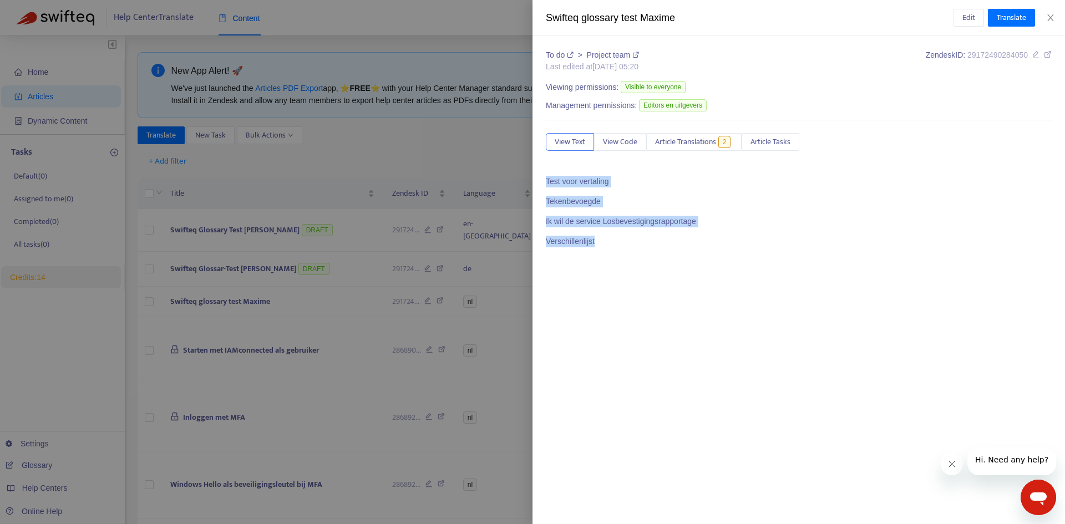
drag, startPoint x: 640, startPoint y: 240, endPoint x: 608, endPoint y: 262, distance: 38.8
click at [284, 176] on div "To do > Project team Last edited at 2025-09-02 05:20 Zendesk ID: 29172490284050…" at bounding box center [798, 280] width 532 height 488
click at [284, 210] on p at bounding box center [799, 262] width 506 height 12
drag, startPoint x: 624, startPoint y: 256, endPoint x: 549, endPoint y: 185, distance: 103.1
click at [284, 185] on span "Test voor vertaling Tekenbevoegde Ik wil de service Losbevestigingsrapportage V…" at bounding box center [799, 221] width 506 height 91
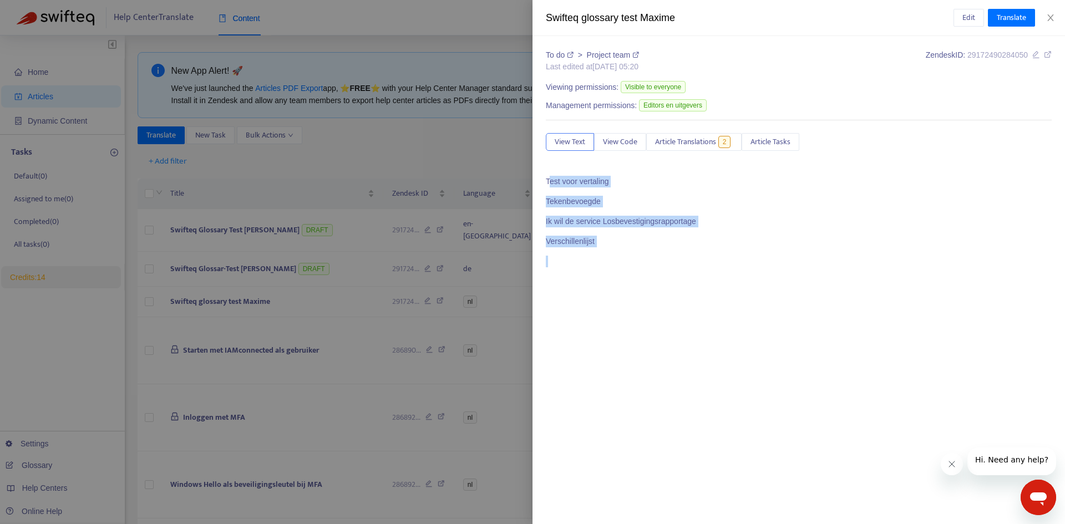
click at [284, 210] on p "Verschillenlijst" at bounding box center [799, 242] width 506 height 12
drag, startPoint x: 609, startPoint y: 244, endPoint x: 545, endPoint y: 179, distance: 91.0
click at [284, 179] on div "To do > Project team Last edited at 2025-09-02 05:20 Zendesk ID: 29172490284050…" at bounding box center [798, 280] width 532 height 488
copy span "Test voor vertaling Tekenbevoegde Ik wil de service Losbevestigingsrapportage V…"
click at [284, 157] on div at bounding box center [532, 262] width 1065 height 524
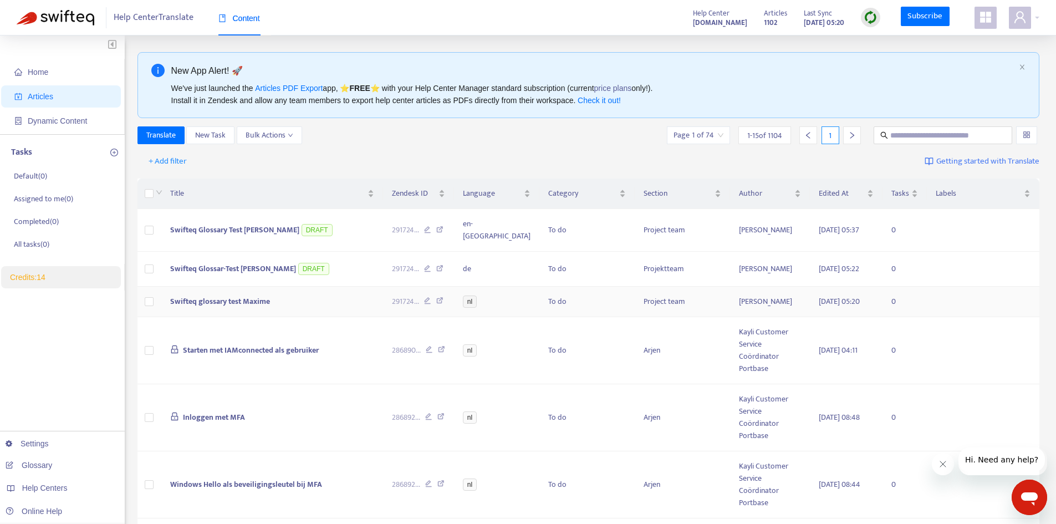
click at [213, 210] on span "Swifteq glossary test Maxime" at bounding box center [220, 301] width 100 height 13
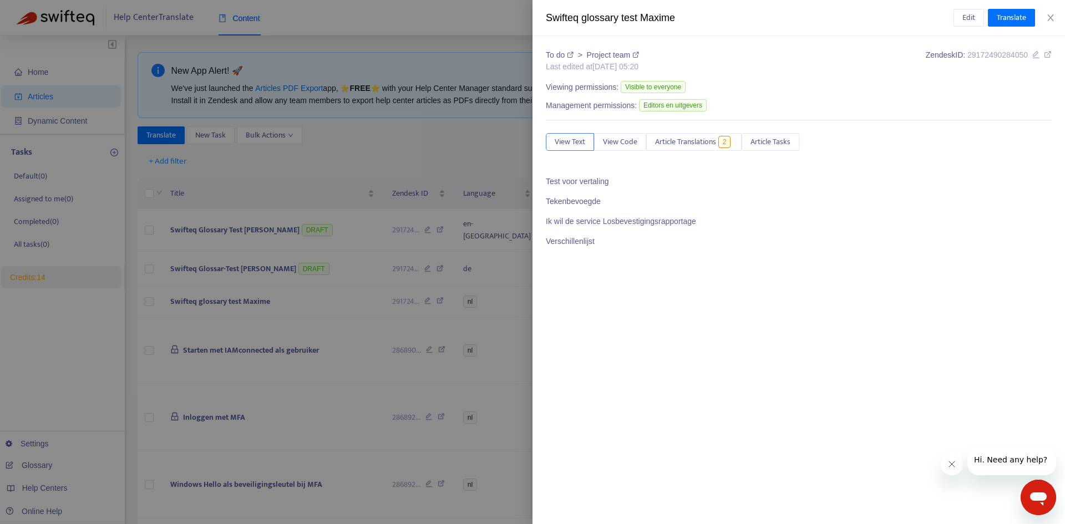
click at [284, 185] on p "Test voor vertaling" at bounding box center [799, 182] width 506 height 12
copy p "vertaling"
click at [284, 184] on p "Test voor vertaling" at bounding box center [799, 182] width 506 height 12
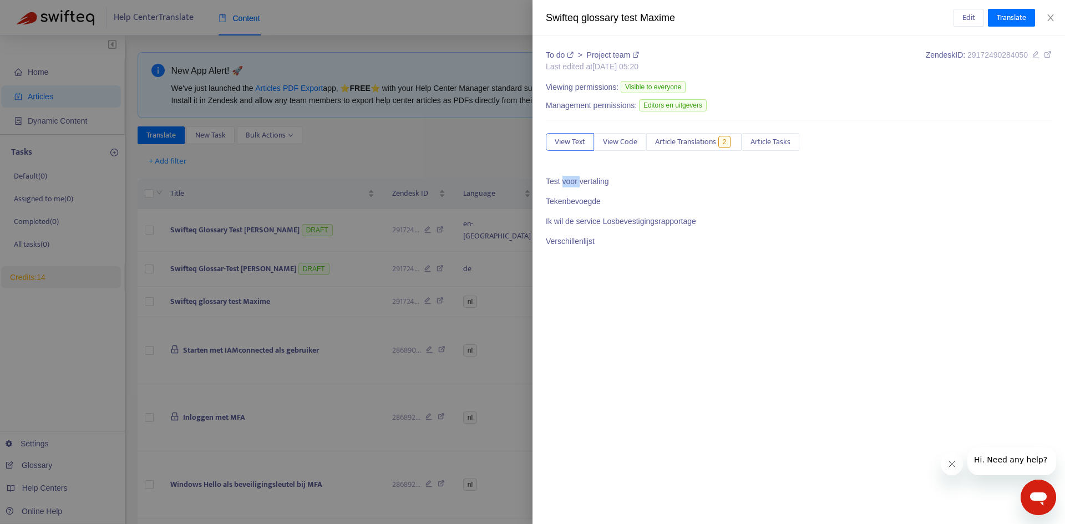
copy p "voor"
click at [284, 206] on p "Tekenbevoegde" at bounding box center [799, 202] width 506 height 12
copy p "Tekenbevoegde"
click at [284, 210] on p "Ik wil de service Losbevestigingsrapportage" at bounding box center [799, 222] width 506 height 12
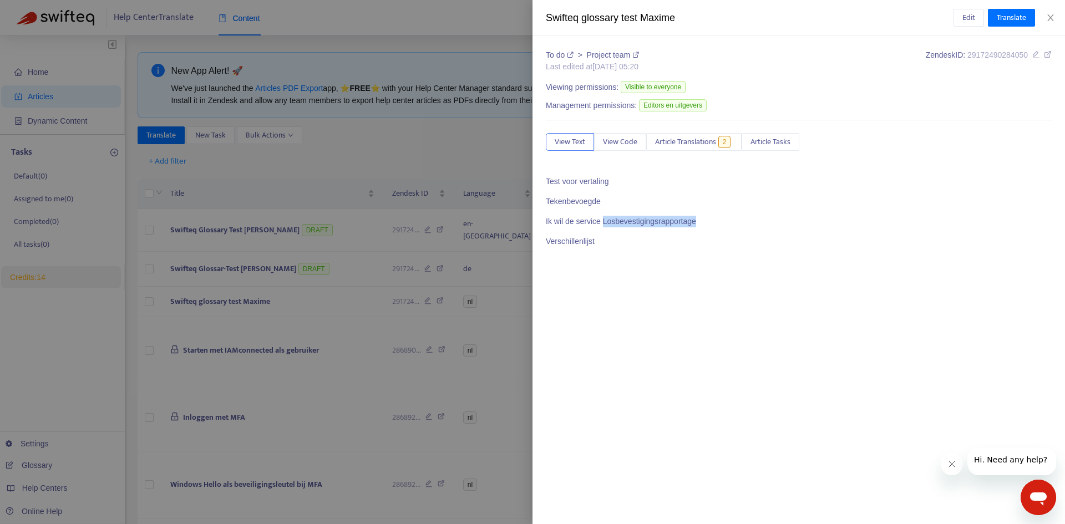
click at [284, 210] on p "Ik wil de service Losbevestigingsrapportage" at bounding box center [799, 222] width 506 height 12
copy p "Losbevestigingsrapportage"
click at [284, 210] on div "To do > Project team Last edited at 2025-09-02 05:20 Zendesk ID: 29172490284050…" at bounding box center [798, 280] width 532 height 488
click at [284, 210] on p "Verschillenlijst" at bounding box center [799, 242] width 506 height 12
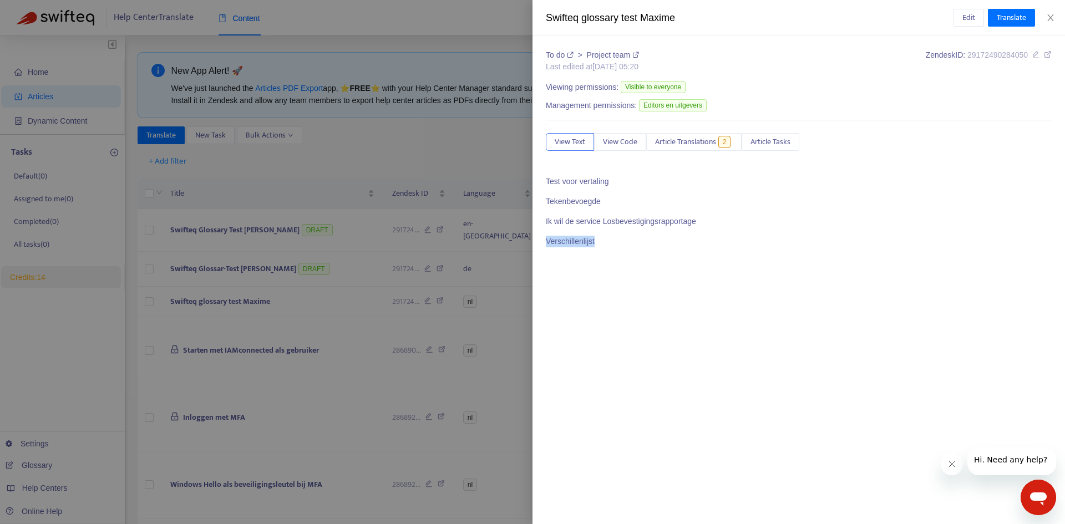
copy p "Verschillenlijst"
click at [284, 57] on div "To do > Project team Last edited at 2025-09-02 05:20 Zendesk ID: 29172490284050" at bounding box center [799, 62] width 506 height 26
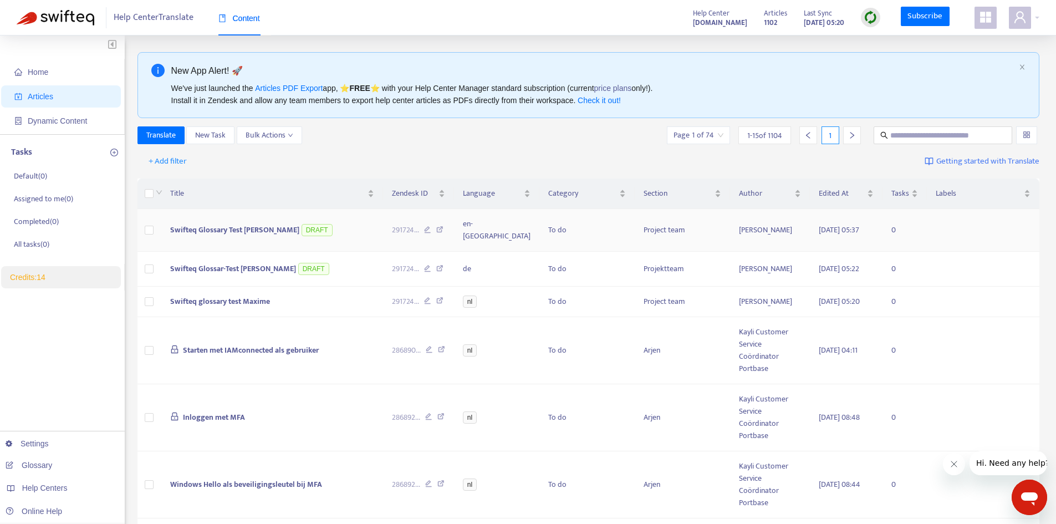
click at [232, 229] on span "Swifteq Glossary Test [PERSON_NAME]" at bounding box center [234, 229] width 129 height 13
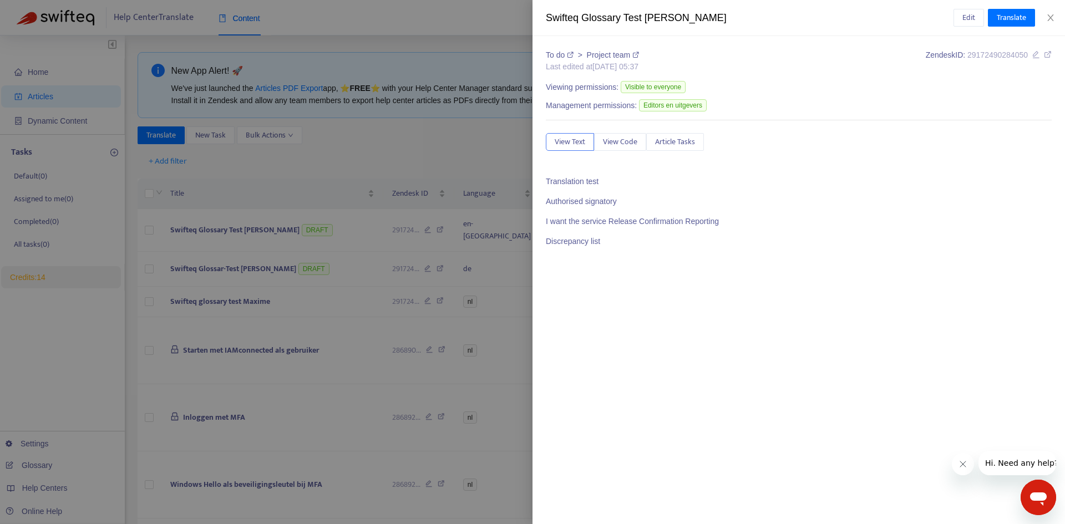
click at [708, 279] on div "To do > Project team Last edited at [DATE] 05:37 Zendesk ID: 29172490284050 Vie…" at bounding box center [798, 280] width 532 height 488
click at [885, 362] on div "To do > Project team Last edited at [DATE] 05:37 Zendesk ID: 29172490284050 Vie…" at bounding box center [798, 280] width 532 height 488
